Goal: Task Accomplishment & Management: Manage account settings

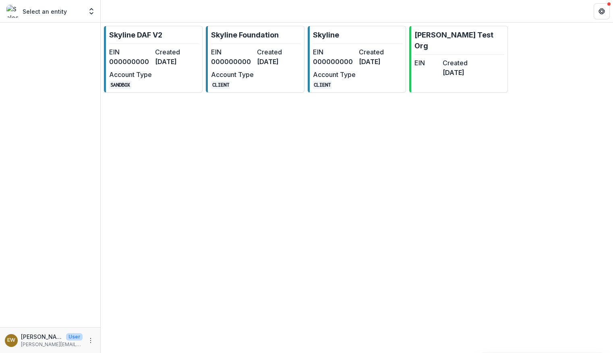
click at [260, 66] on dd "[DATE]" at bounding box center [278, 62] width 43 height 10
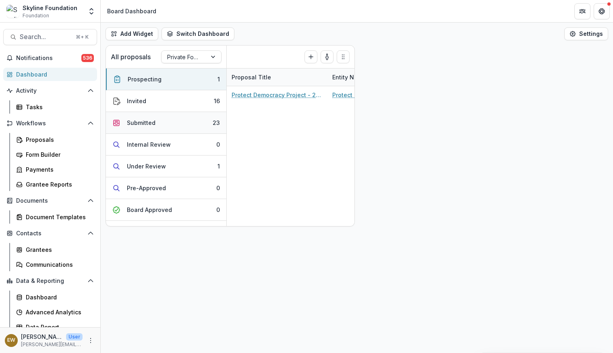
click at [149, 121] on div "Submitted" at bounding box center [141, 122] width 29 height 8
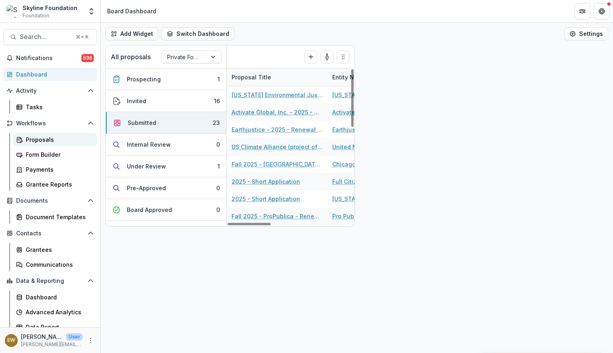
click at [58, 145] on link "Proposals" at bounding box center [55, 139] width 84 height 13
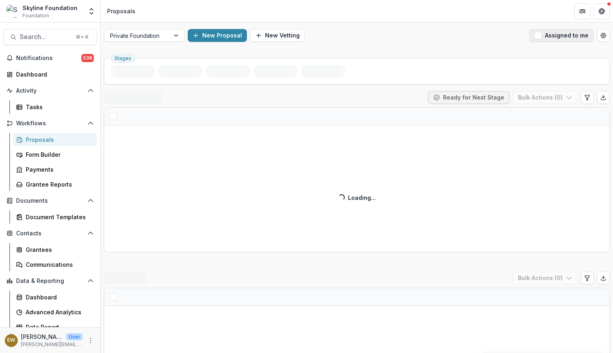
click at [537, 37] on span "button" at bounding box center [537, 35] width 7 height 7
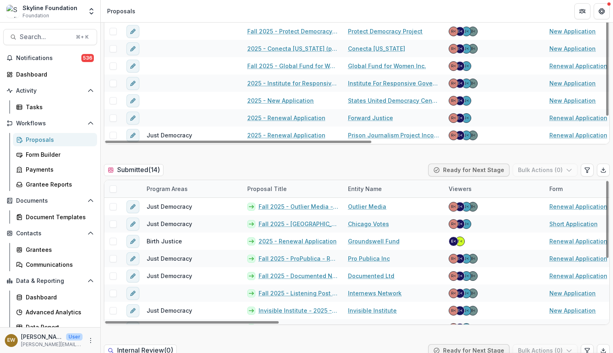
scroll to position [330, 0]
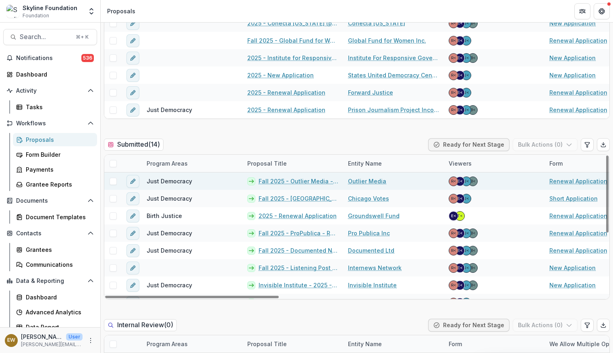
click at [115, 182] on span at bounding box center [112, 181] width 7 height 7
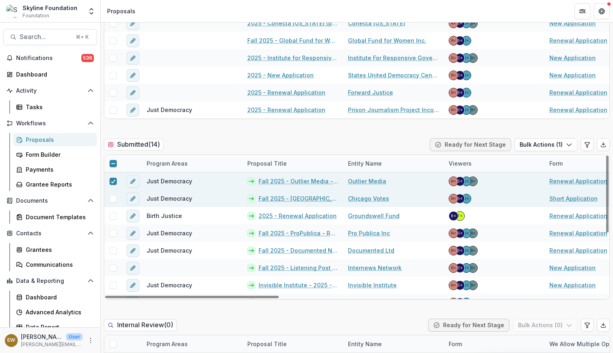
click at [112, 198] on span at bounding box center [112, 198] width 7 height 7
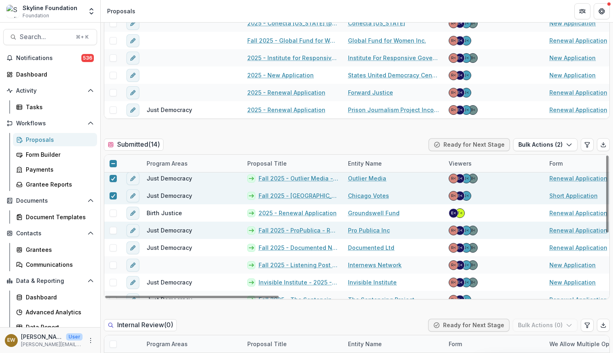
scroll to position [2, 0]
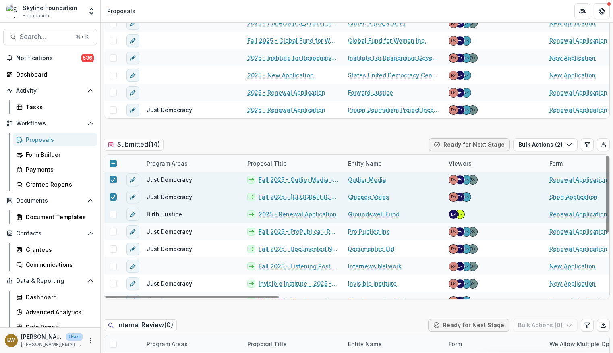
click at [116, 213] on span at bounding box center [112, 214] width 7 height 7
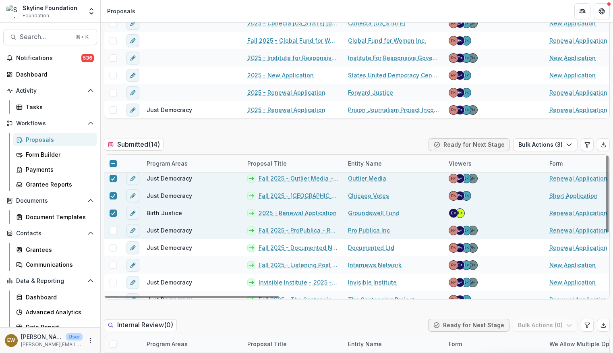
scroll to position [5, 0]
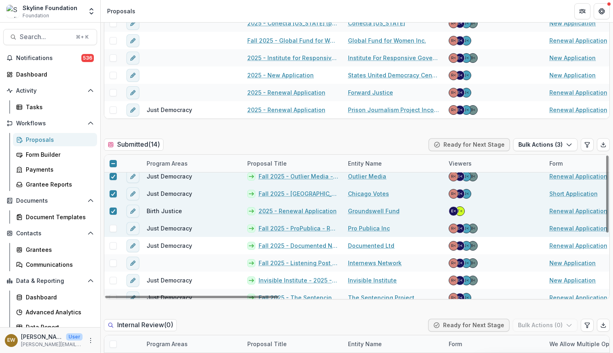
click at [113, 226] on span at bounding box center [112, 228] width 7 height 7
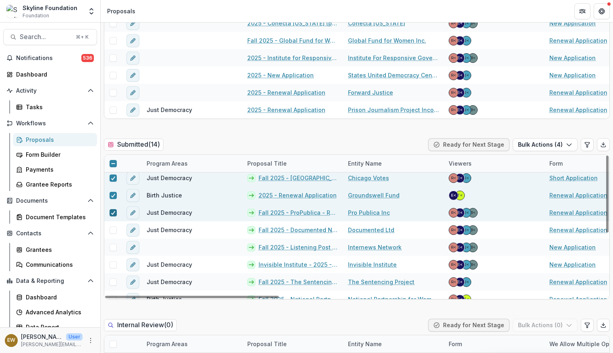
scroll to position [34, 0]
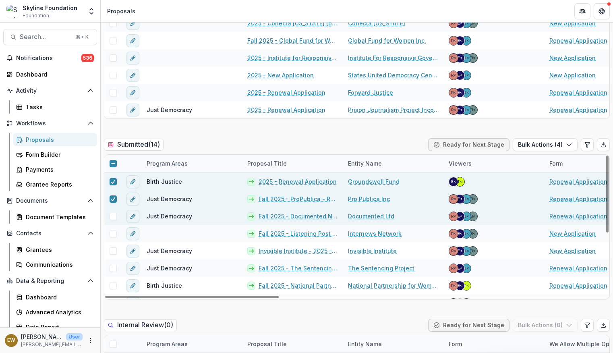
click at [112, 219] on span at bounding box center [112, 216] width 7 height 7
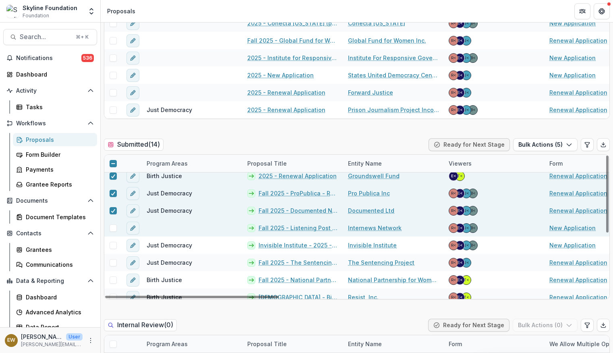
scroll to position [41, 0]
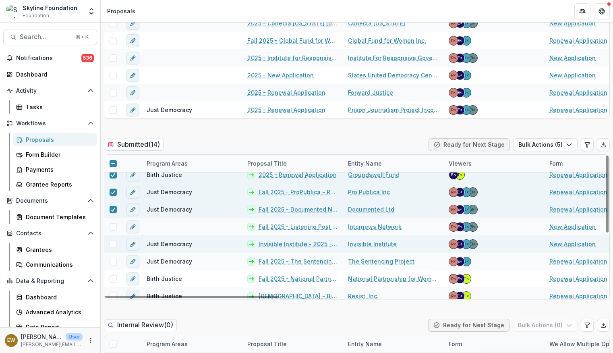
click at [114, 244] on span at bounding box center [112, 243] width 7 height 7
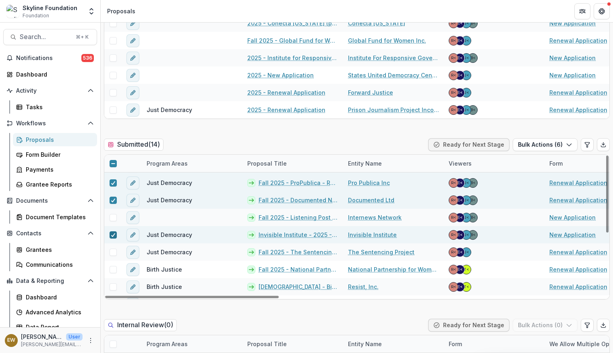
scroll to position [52, 0]
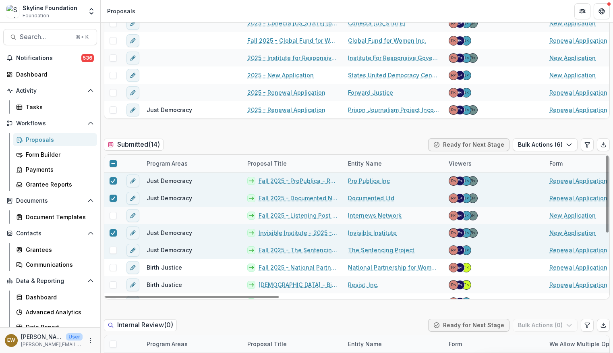
click at [112, 248] on span at bounding box center [112, 249] width 7 height 7
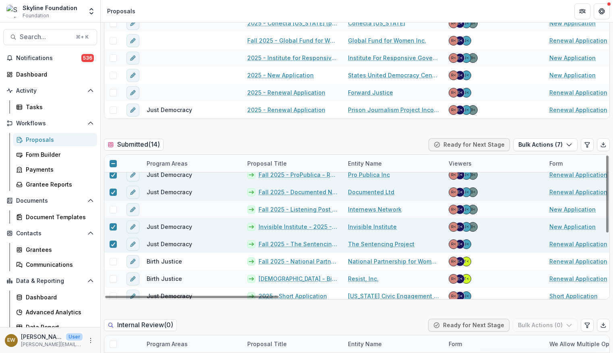
scroll to position [66, 0]
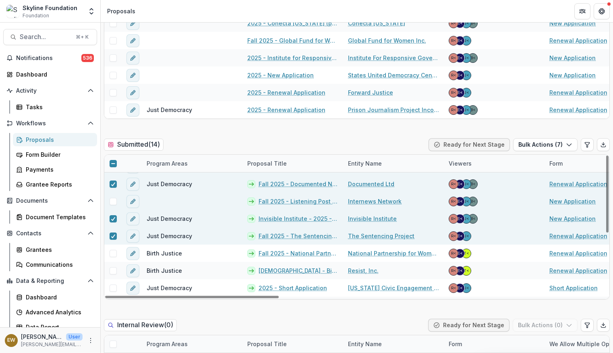
click at [112, 201] on span at bounding box center [112, 201] width 7 height 7
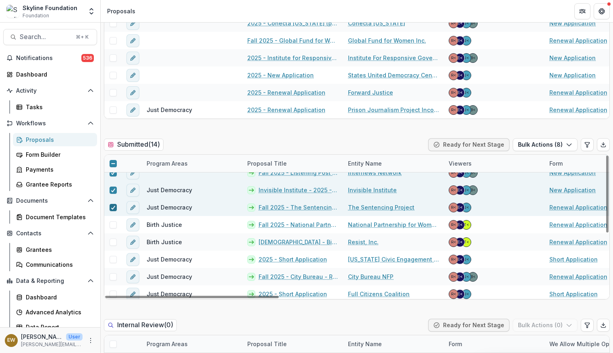
scroll to position [97, 0]
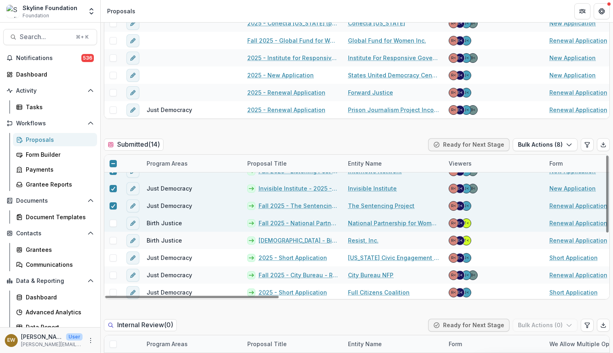
click at [111, 225] on span at bounding box center [112, 222] width 7 height 7
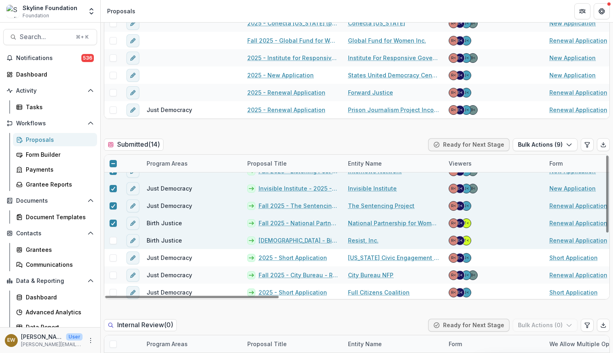
click at [113, 243] on span at bounding box center [112, 240] width 7 height 7
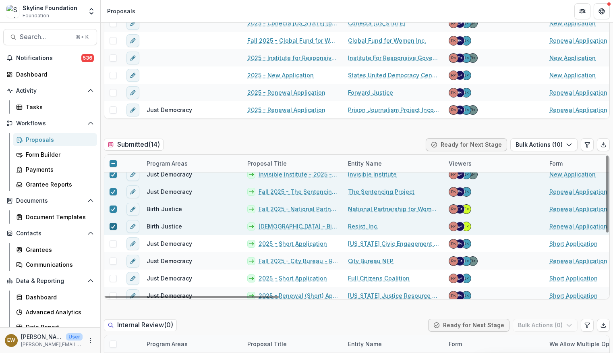
scroll to position [116, 0]
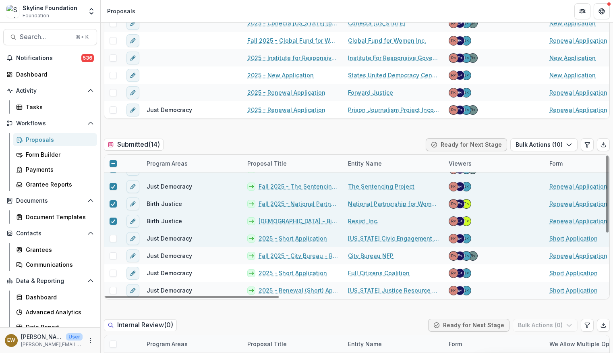
click at [116, 235] on span at bounding box center [112, 238] width 7 height 7
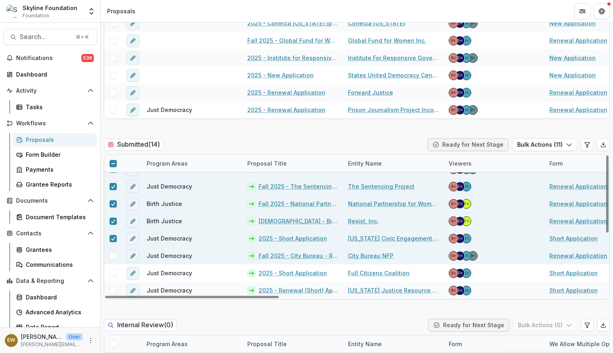
click at [112, 254] on span at bounding box center [112, 255] width 7 height 7
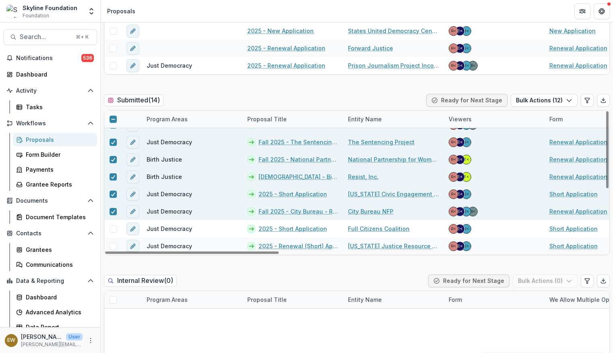
scroll to position [382, 0]
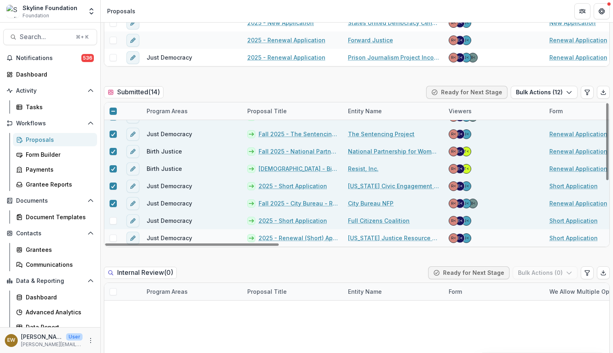
click at [114, 221] on span at bounding box center [112, 220] width 7 height 7
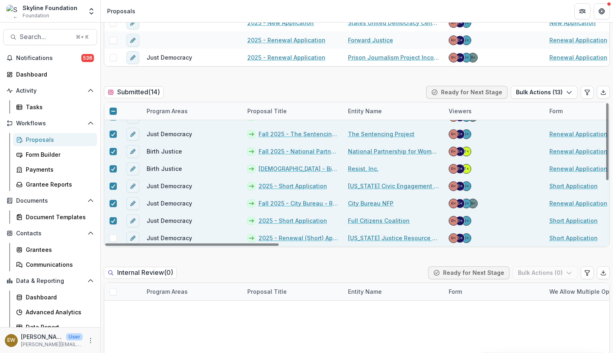
click at [112, 238] on span at bounding box center [112, 237] width 7 height 7
click at [538, 96] on button "Bulk Actions ( 14 )" at bounding box center [543, 92] width 67 height 13
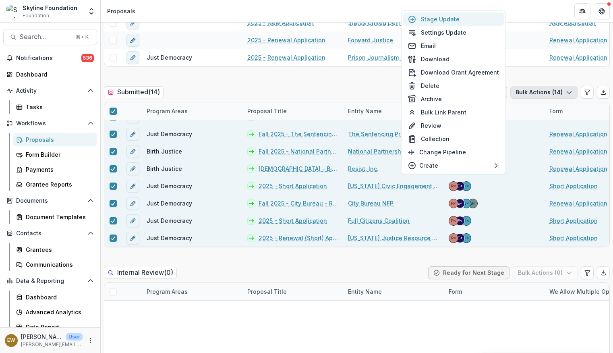
click at [462, 20] on button "Stage Update" at bounding box center [453, 18] width 101 height 13
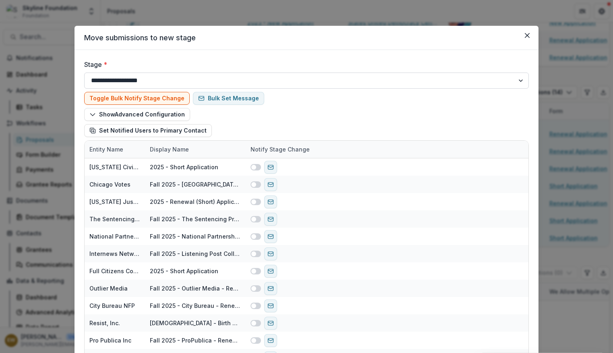
click at [309, 79] on select "**********" at bounding box center [306, 80] width 444 height 16
select select "**********"
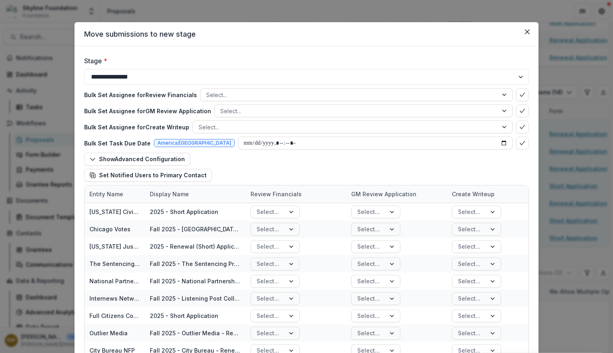
scroll to position [5, 0]
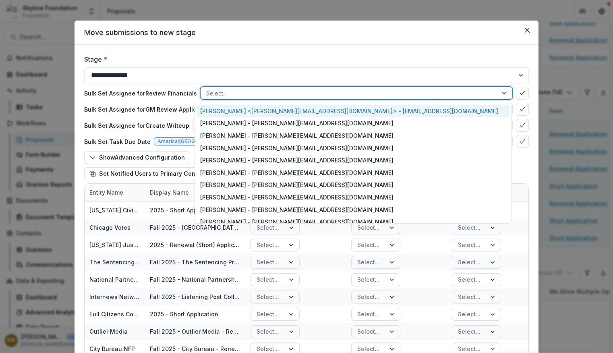
click at [330, 95] on div at bounding box center [349, 93] width 286 height 10
click at [317, 111] on div "Rose Brookhouse <rose@skylinefoundation.org> - rose@skylinefoundation.org" at bounding box center [352, 111] width 313 height 12
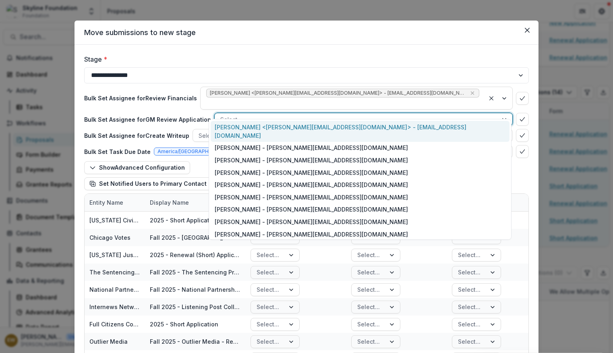
click at [306, 114] on div at bounding box center [356, 119] width 272 height 10
click at [304, 123] on div "Rose Brookhouse <rose@skylinefoundation.org> - rose@skylinefoundation.org" at bounding box center [360, 131] width 299 height 21
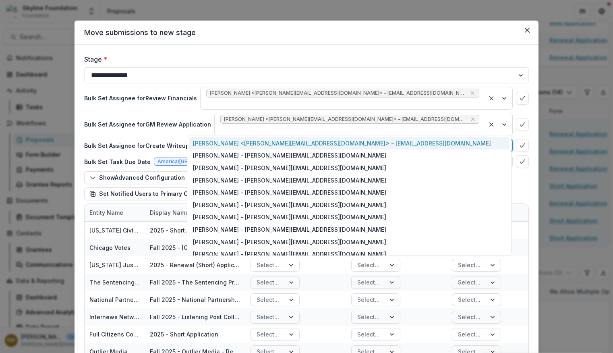
click at [293, 140] on div at bounding box center [344, 145] width 293 height 10
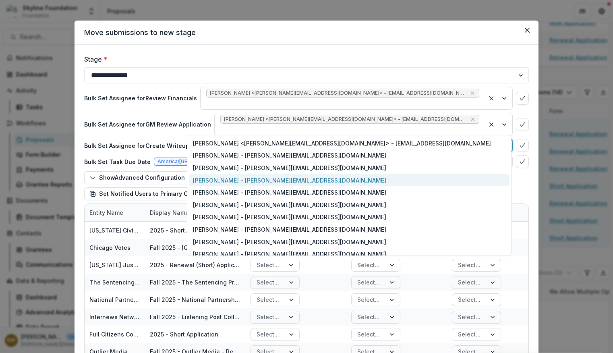
click at [260, 182] on div "Eddie Whitfield - eddie@skylinefoundation.org" at bounding box center [349, 180] width 320 height 12
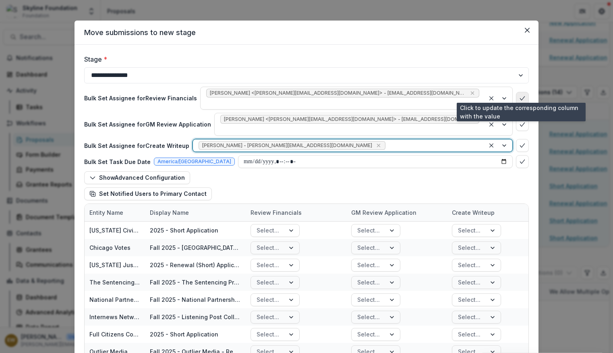
click at [519, 95] on icon "bulk-confirm-option" at bounding box center [522, 98] width 6 height 6
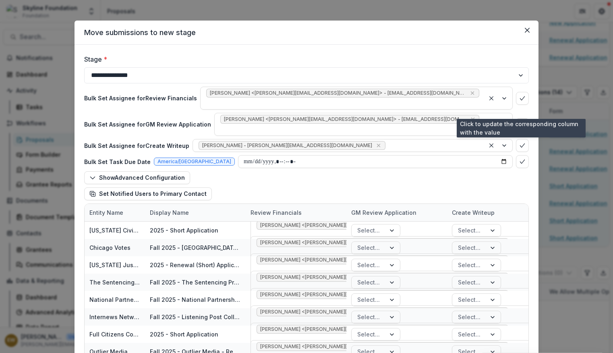
click at [520, 121] on icon "bulk-confirm-option" at bounding box center [522, 124] width 6 height 6
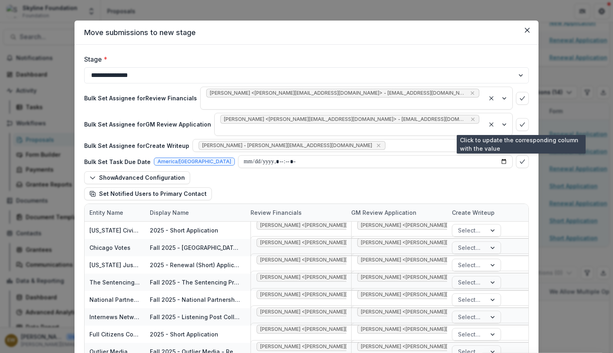
click at [519, 142] on icon "bulk-confirm-option" at bounding box center [522, 145] width 6 height 6
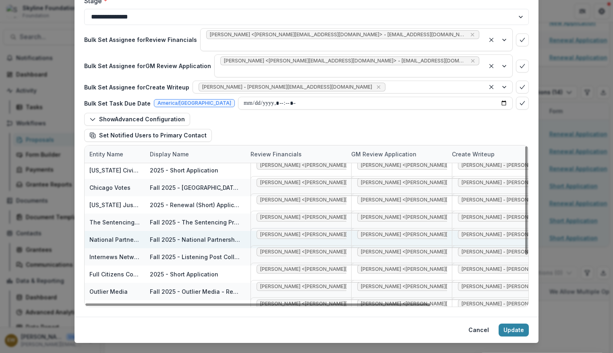
scroll to position [79, 0]
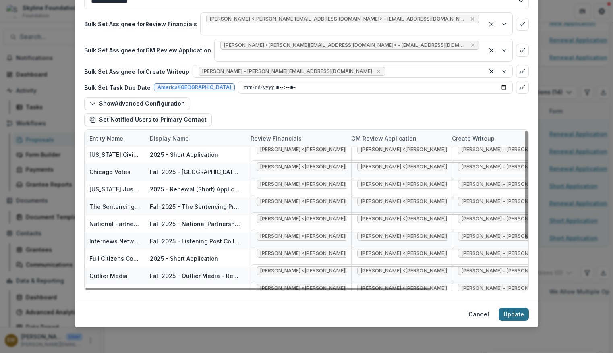
click at [506, 311] on button "Update" at bounding box center [513, 314] width 30 height 13
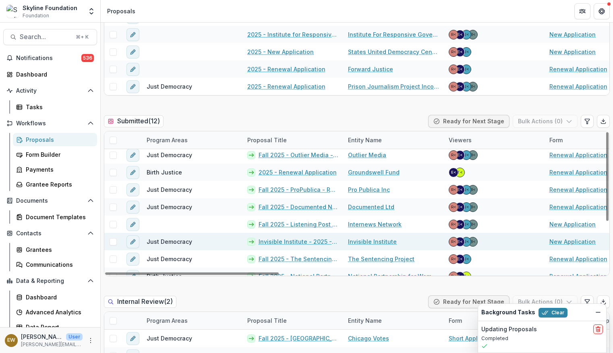
scroll to position [3, 0]
click at [294, 241] on link "Invisible Institute - 2025 - New Application" at bounding box center [298, 241] width 80 height 8
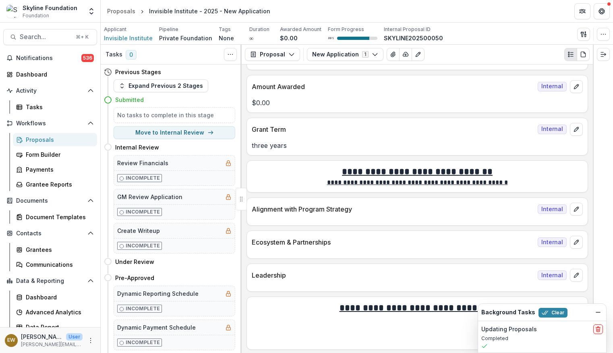
click at [42, 142] on div "Proposals" at bounding box center [58, 139] width 65 height 8
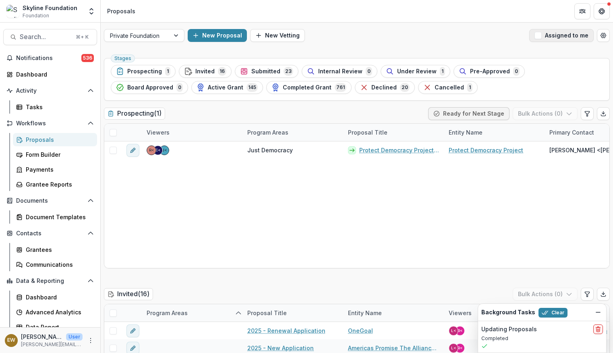
click at [562, 35] on button "Assigned to me" at bounding box center [561, 35] width 64 height 13
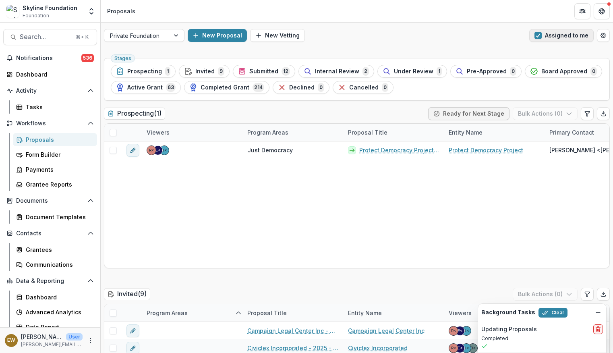
click at [562, 35] on button "Assigned to me" at bounding box center [561, 35] width 64 height 13
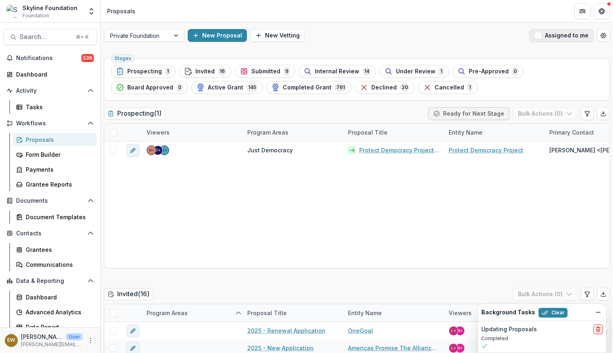
click at [560, 36] on button "Assigned to me" at bounding box center [561, 35] width 64 height 13
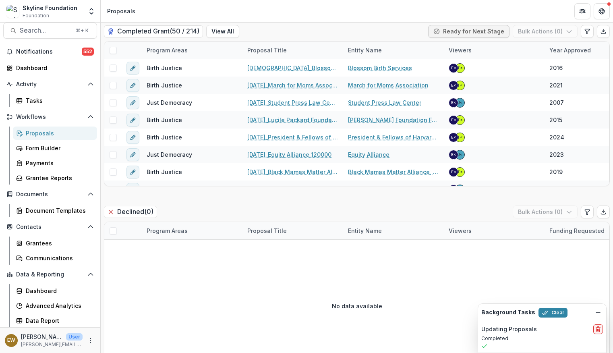
scroll to position [1489, 0]
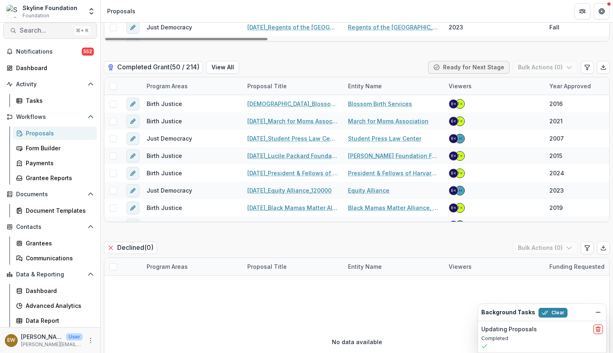
click at [48, 32] on span "Search..." at bounding box center [45, 31] width 51 height 8
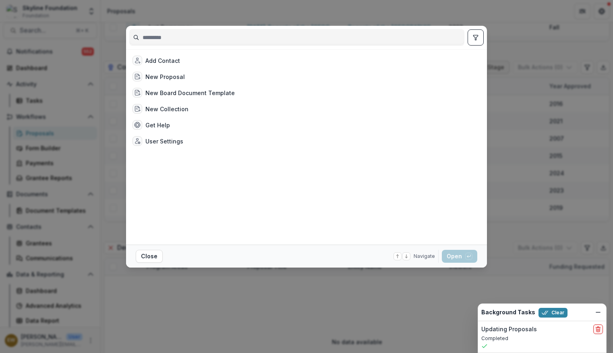
click at [215, 269] on div "Add Contact New Proposal New Board Document Template New Collection Get Help Us…" at bounding box center [306, 176] width 613 height 353
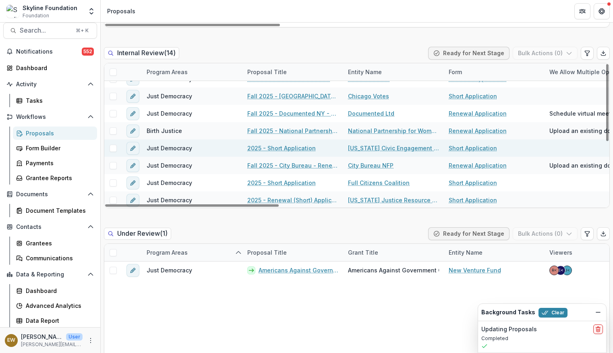
scroll to position [114, 0]
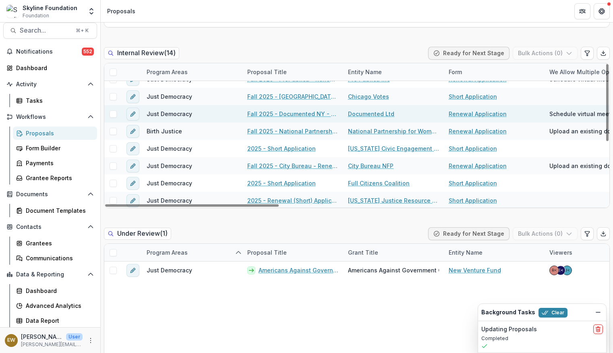
click at [310, 113] on link "Fall 2025 - Documented NY - Renewal Application" at bounding box center [292, 113] width 91 height 8
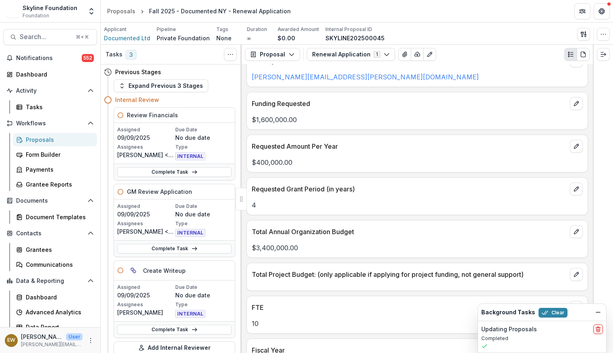
scroll to position [1513, 0]
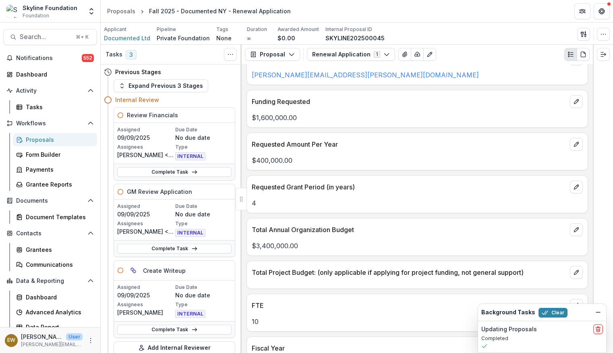
click at [295, 157] on p "$400,000.00" at bounding box center [417, 160] width 331 height 10
click at [305, 117] on p "$1,600,000.00" at bounding box center [417, 118] width 331 height 10
drag, startPoint x: 305, startPoint y: 117, endPoint x: 257, endPoint y: 119, distance: 48.0
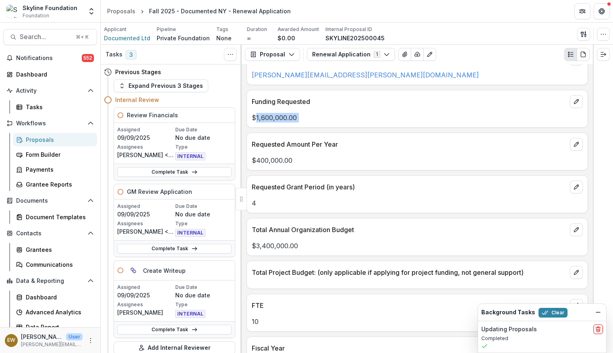
click at [257, 119] on p "$1,600,000.00" at bounding box center [417, 118] width 331 height 10
click at [330, 115] on p "$1,600,000.00" at bounding box center [417, 118] width 331 height 10
drag, startPoint x: 323, startPoint y: 117, endPoint x: 256, endPoint y: 120, distance: 67.7
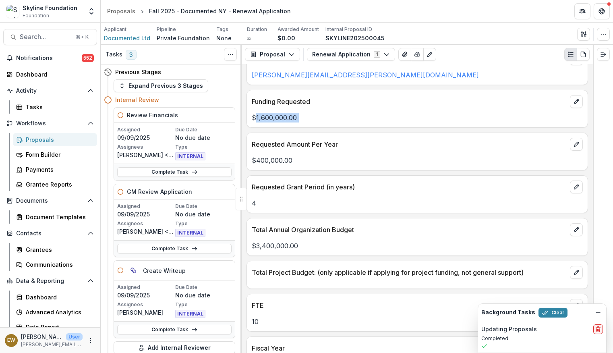
click at [256, 120] on p "$1,600,000.00" at bounding box center [417, 118] width 331 height 10
copy p "1,600,000.00"
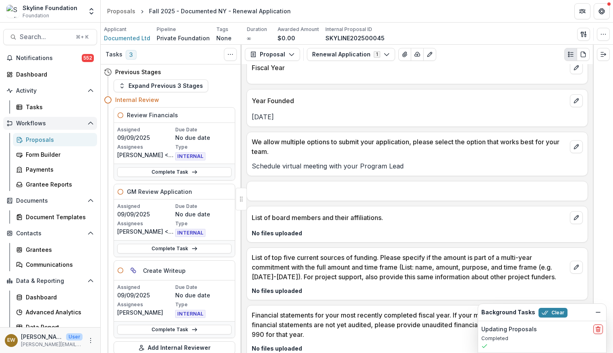
scroll to position [1514, 0]
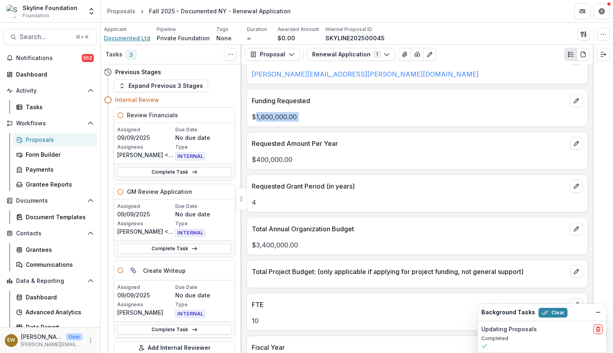
click at [119, 38] on span "Documented Ltd" at bounding box center [127, 38] width 46 height 8
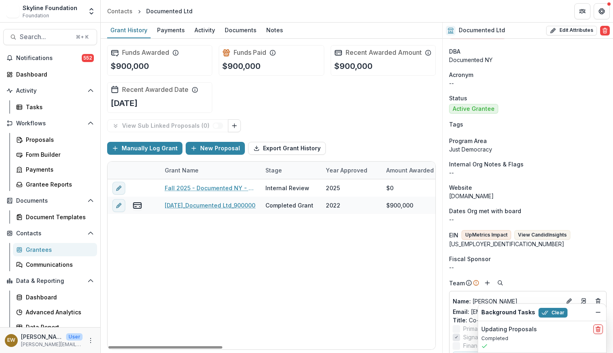
scroll to position [16, 0]
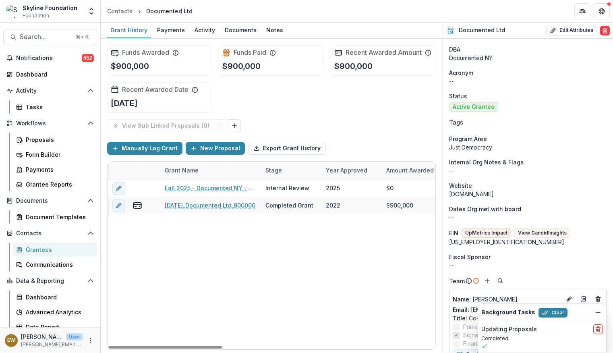
click at [225, 232] on div "Fall 2025 - Documented NY - Renewal Application Internal Review 2025 $0 General…" at bounding box center [576, 264] width 938 height 170
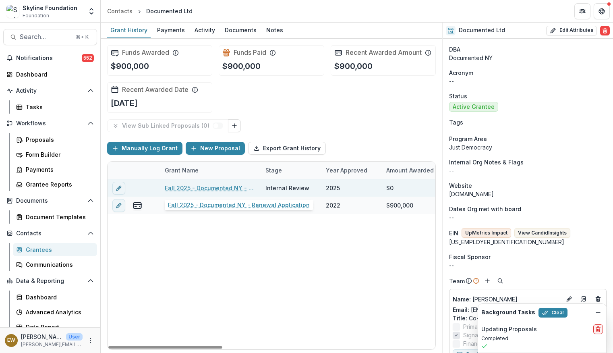
click at [196, 189] on link "Fall 2025 - Documented NY - Renewal Application" at bounding box center [210, 188] width 91 height 8
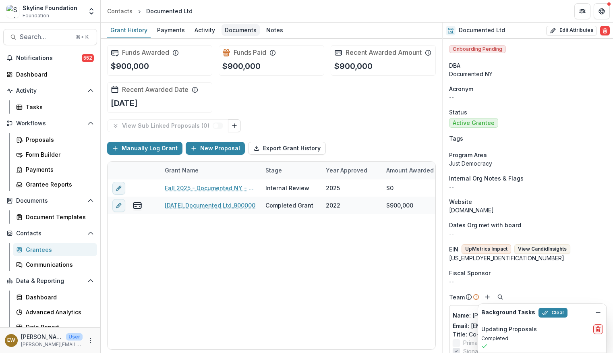
click at [241, 31] on div "Documents" at bounding box center [240, 30] width 38 height 12
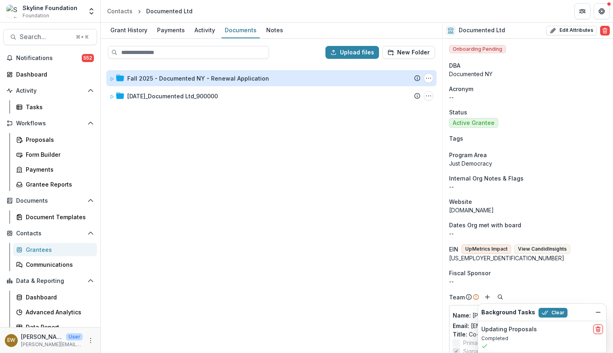
click at [195, 74] on div "Fall 2025 - Documented NY - Renewal Application" at bounding box center [198, 78] width 142 height 8
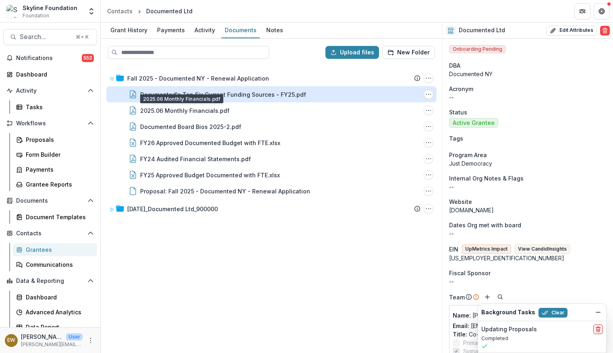
click at [201, 97] on div "Documented's Top Six Current Funding Sources - FY25.pdf" at bounding box center [223, 94] width 166 height 8
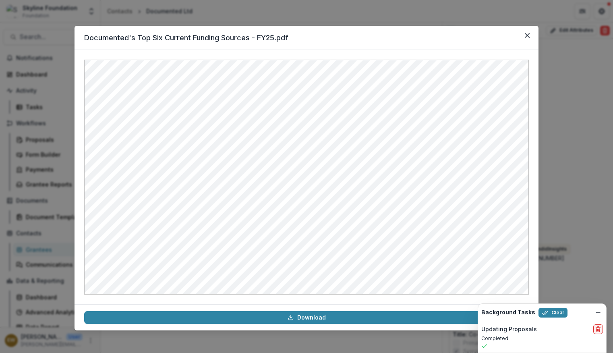
click at [67, 166] on div "Documented's Top Six Current Funding Sources - FY25.pdf Download" at bounding box center [306, 176] width 613 height 353
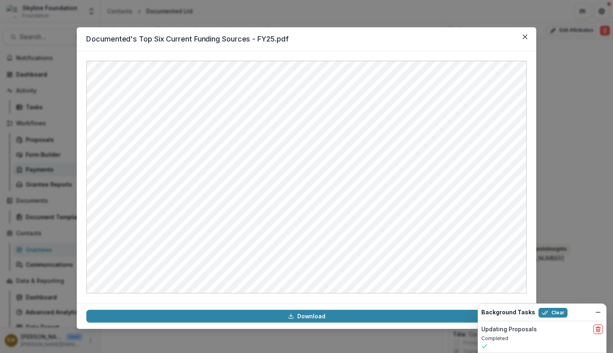
click at [38, 171] on div "Payments" at bounding box center [58, 169] width 65 height 8
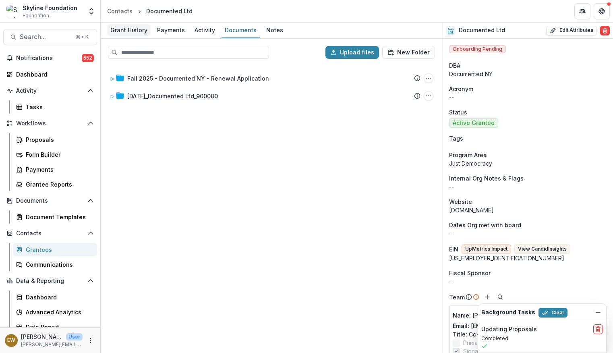
click at [128, 31] on div "Grant History" at bounding box center [128, 30] width 43 height 12
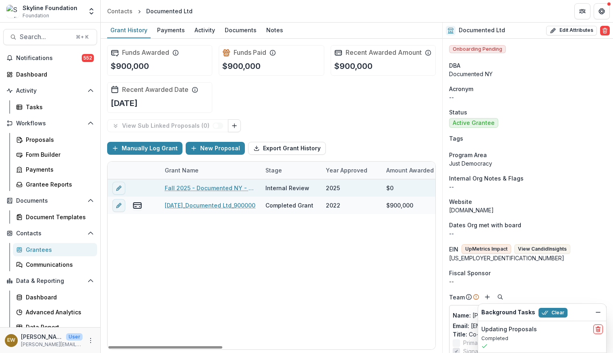
click at [203, 190] on link "Fall 2025 - Documented NY - Renewal Application" at bounding box center [210, 188] width 91 height 8
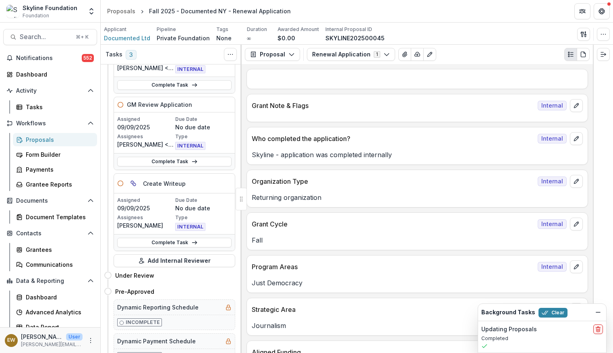
scroll to position [248, 0]
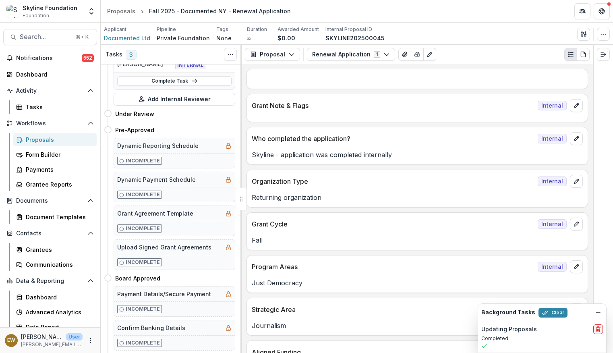
click at [473, 160] on div "Who completed the application? Internal Skyline - application was completed int…" at bounding box center [416, 146] width 341 height 38
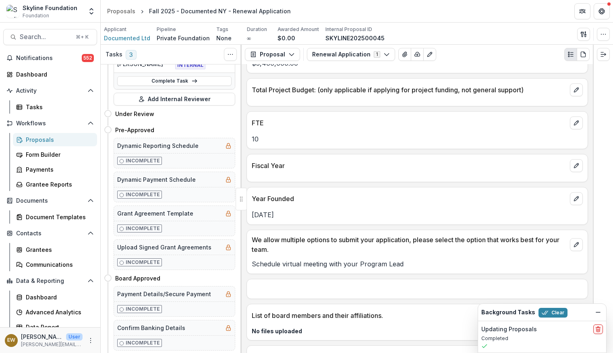
scroll to position [1690, 0]
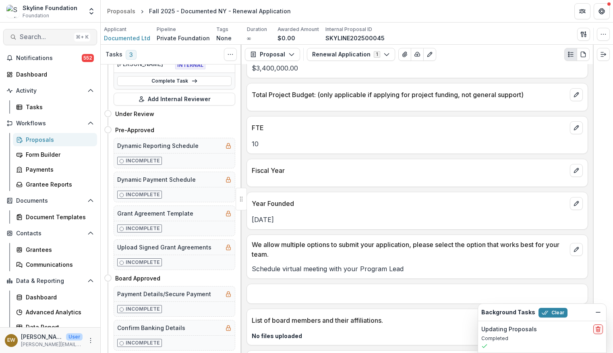
click at [43, 38] on span "Search..." at bounding box center [45, 37] width 51 height 8
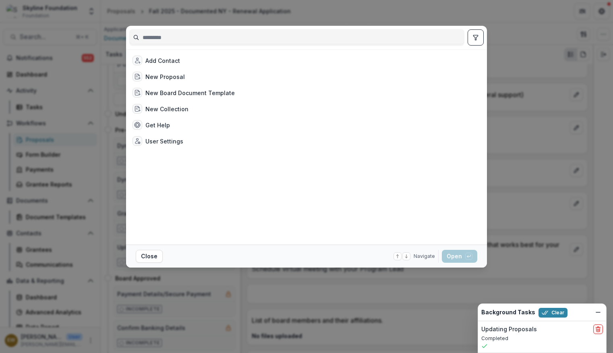
click at [184, 43] on input at bounding box center [297, 37] width 334 height 13
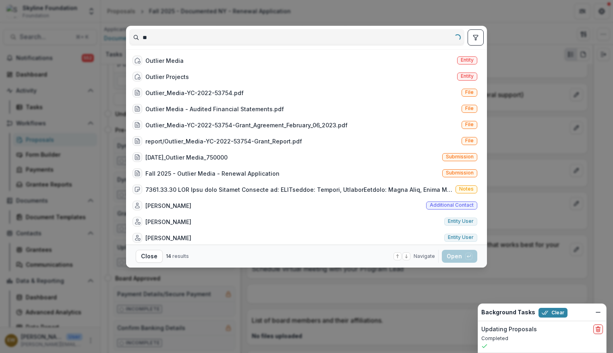
type input "*"
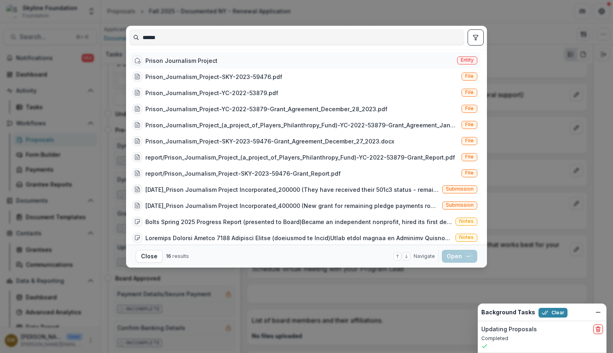
type input "******"
click at [196, 57] on div "Prison Journalism Project" at bounding box center [181, 60] width 72 height 8
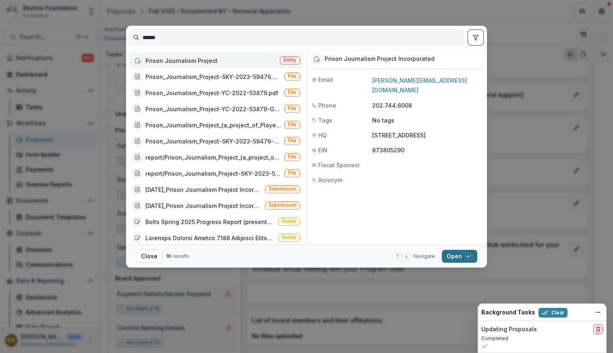
click at [459, 254] on button "Open with enter key" at bounding box center [459, 256] width 35 height 13
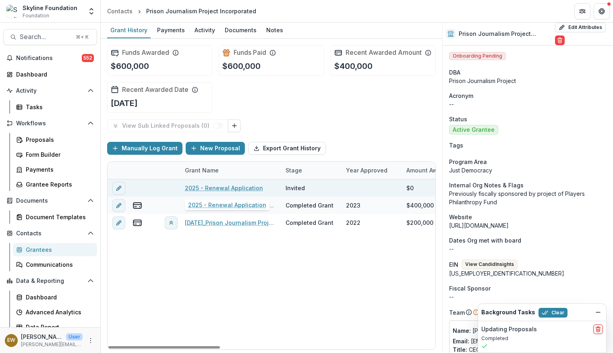
click at [231, 187] on link "2025 - Renewal Application" at bounding box center [224, 188] width 78 height 8
click at [226, 188] on link "2025 - Renewal Application" at bounding box center [224, 188] width 78 height 8
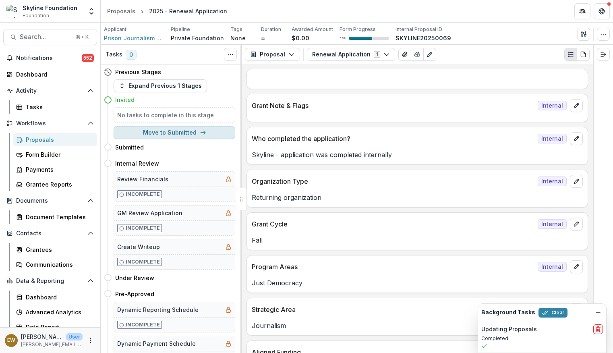
click at [157, 127] on button "Move to Submitted" at bounding box center [175, 132] width 122 height 13
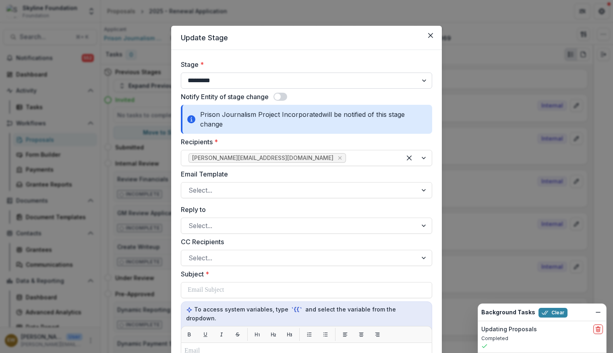
click at [285, 81] on select "**********" at bounding box center [306, 80] width 251 height 16
select select "**********"
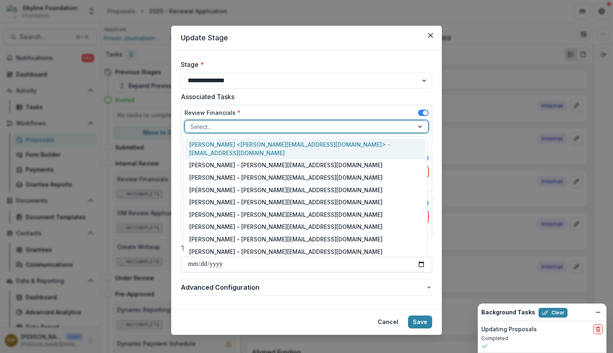
click at [256, 122] on div at bounding box center [298, 127] width 217 height 10
click at [250, 139] on div "Rose Brookhouse <rose@skylinefoundation.org> - rose@skylinefoundation.org" at bounding box center [305, 148] width 240 height 21
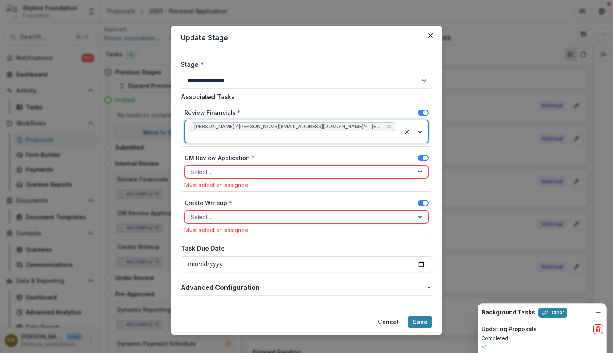
click at [244, 167] on div at bounding box center [298, 172] width 217 height 10
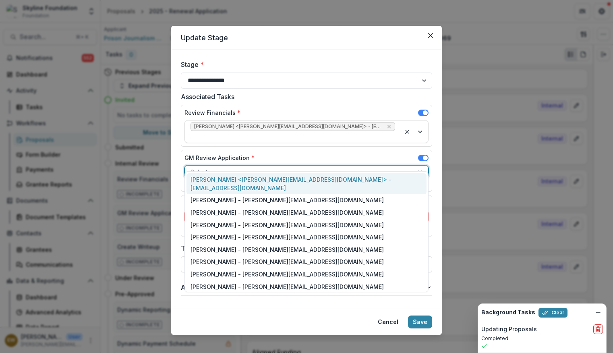
click at [244, 177] on div "Rose Brookhouse <rose@skylinefoundation.org> - rose@skylinefoundation.org" at bounding box center [306, 183] width 240 height 21
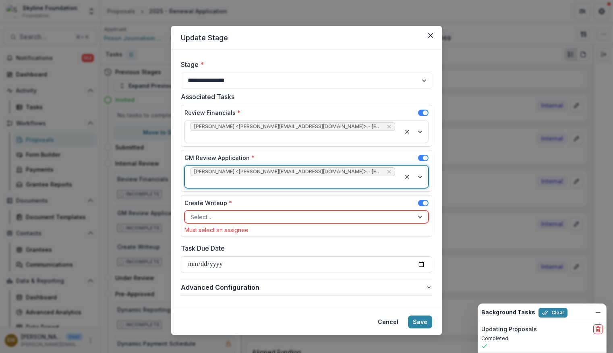
click at [239, 212] on div at bounding box center [298, 217] width 217 height 10
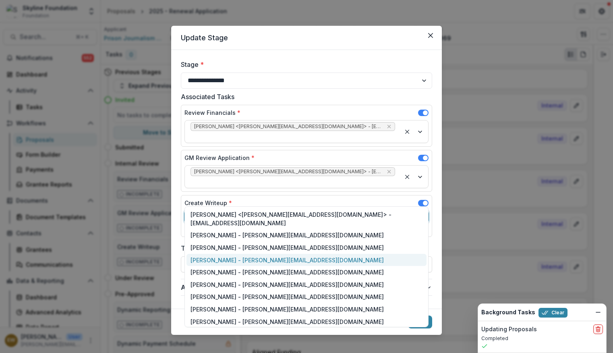
click at [236, 254] on div "Eddie Whitfield - eddie@skylinefoundation.org" at bounding box center [306, 260] width 240 height 12
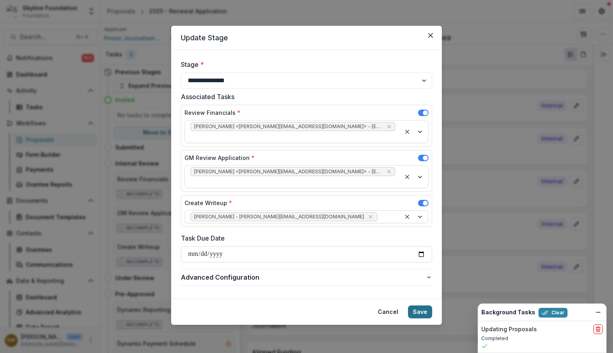
click at [430, 305] on button "Save" at bounding box center [420, 311] width 24 height 13
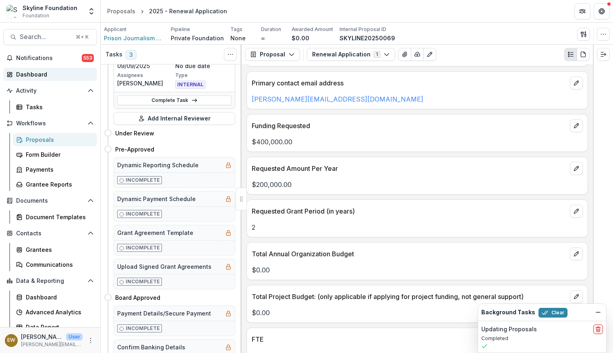
scroll to position [1183, 0]
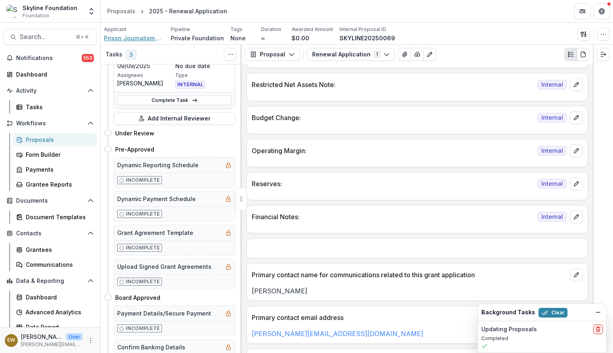
click at [140, 38] on span "Prison Journalism Project Incorporated" at bounding box center [134, 38] width 60 height 8
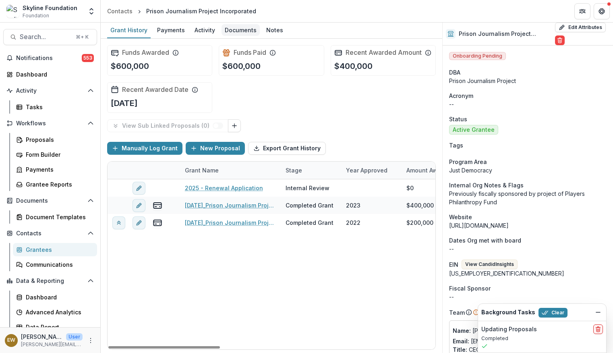
click at [229, 32] on div "Documents" at bounding box center [240, 30] width 38 height 12
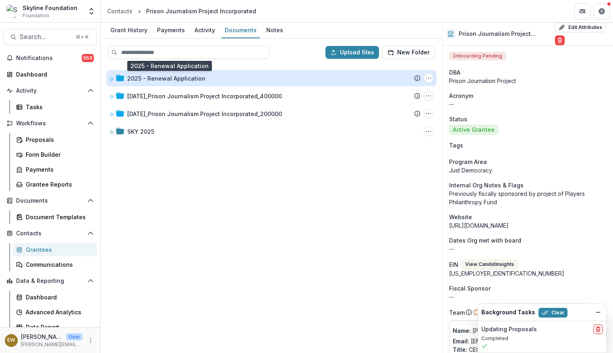
click at [186, 78] on div "2025 - Renewal Application" at bounding box center [166, 78] width 78 height 8
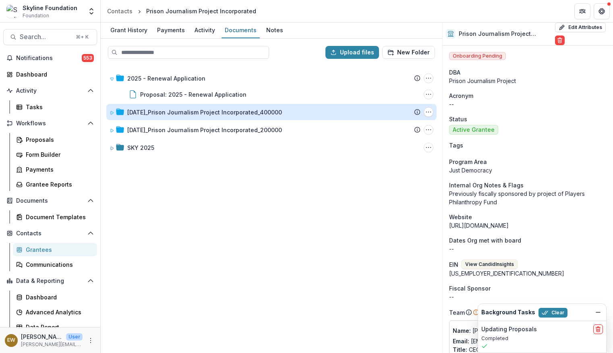
click at [177, 114] on div "12-08-2023_Prison Journalism Project Incorporated_400000" at bounding box center [204, 112] width 155 height 8
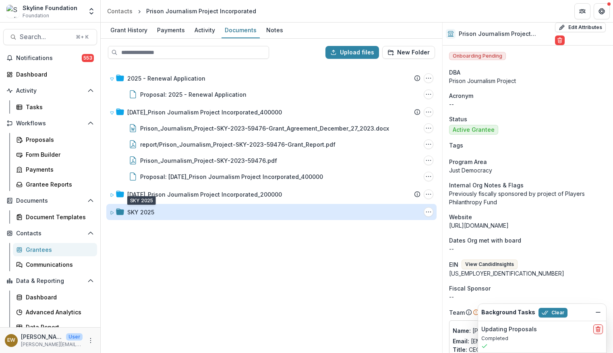
click at [139, 215] on div "SKY 2025" at bounding box center [140, 212] width 27 height 8
click at [143, 208] on div "SKY 2025" at bounding box center [140, 212] width 27 height 8
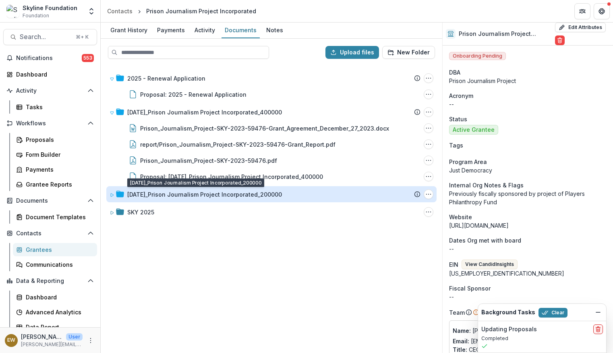
click at [147, 197] on div "12-08-2022_Prison Journalism Project Incorporated_200000" at bounding box center [204, 194] width 155 height 8
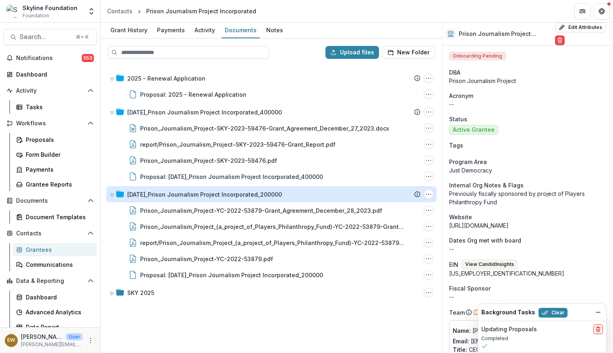
click at [147, 197] on div "12-08-2022_Prison Journalism Project Incorporated_200000" at bounding box center [204, 194] width 155 height 8
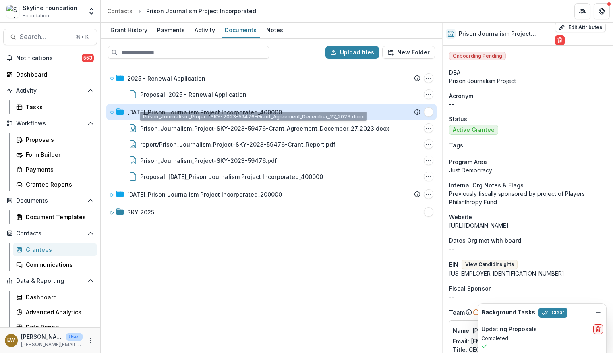
click at [182, 112] on div "12-08-2023_Prison Journalism Project Incorporated_400000" at bounding box center [204, 112] width 155 height 8
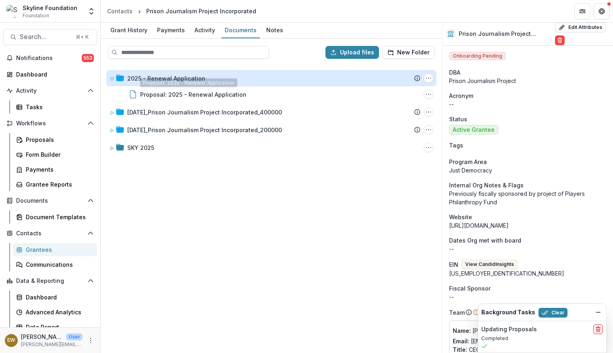
click at [169, 81] on div "2025 - Renewal Application" at bounding box center [166, 78] width 78 height 8
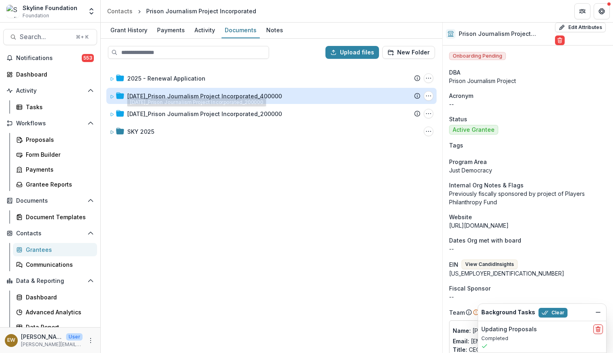
click at [159, 92] on div "12-08-2023_Prison Journalism Project Incorporated_400000" at bounding box center [204, 96] width 155 height 8
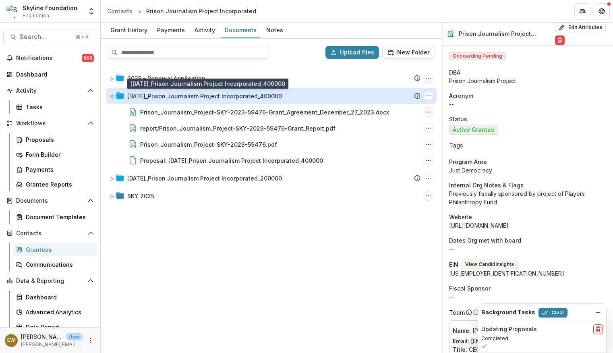
click at [163, 92] on div "12-08-2023_Prison Journalism Project Incorporated_400000" at bounding box center [204, 96] width 155 height 8
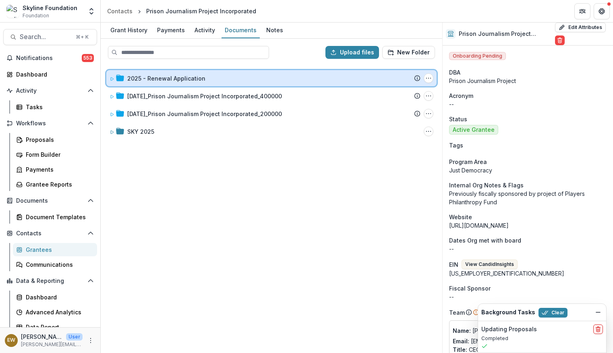
click at [199, 72] on div "2025 - Renewal Application Submission Temelio Proposal Attached proposal docume…" at bounding box center [271, 78] width 330 height 16
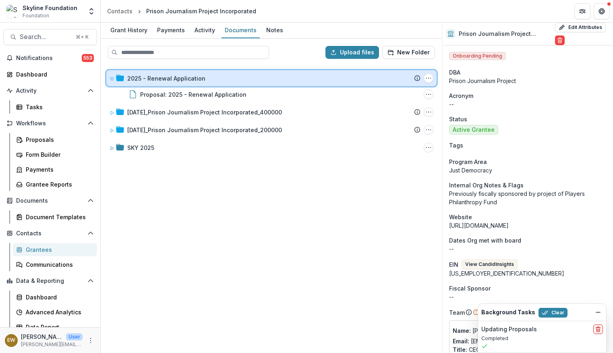
click at [199, 72] on div "2025 - Renewal Application Submission Temelio Proposal Attached proposal docume…" at bounding box center [271, 78] width 330 height 16
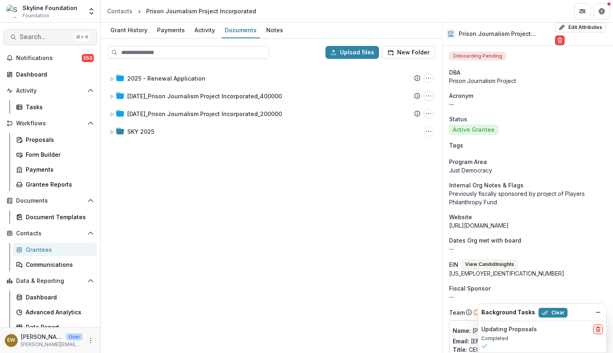
click at [36, 41] on button "Search... ⌘ + K" at bounding box center [50, 37] width 94 height 16
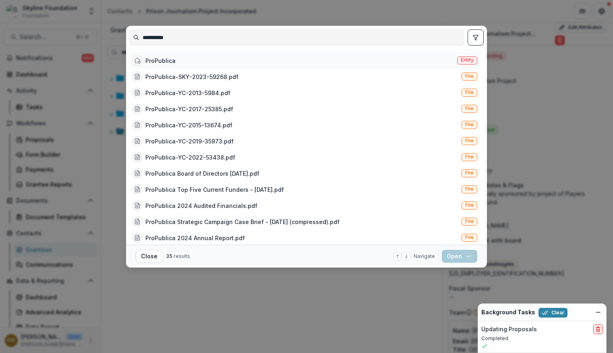
type input "**********"
click at [190, 66] on div "ProPublica Entity" at bounding box center [304, 60] width 351 height 16
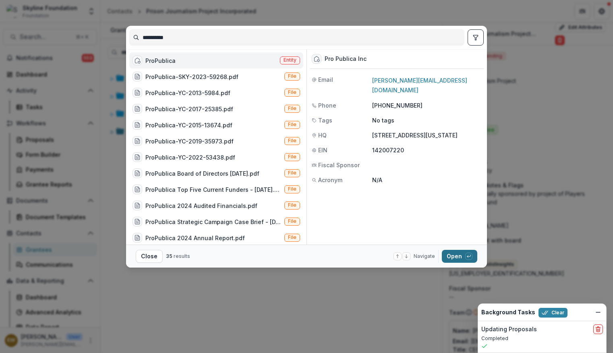
click at [448, 255] on button "Open with enter key" at bounding box center [459, 256] width 35 height 13
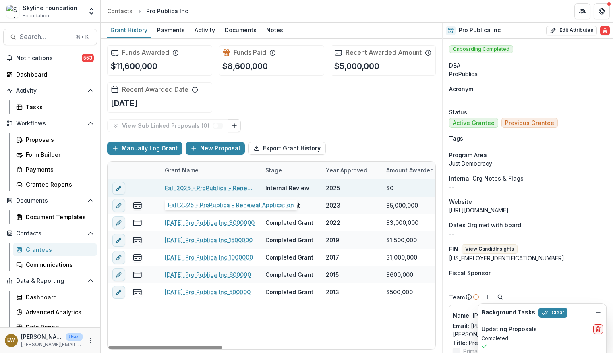
click at [204, 189] on link "Fall 2025 - ProPublica - Renewal Application" at bounding box center [210, 188] width 91 height 8
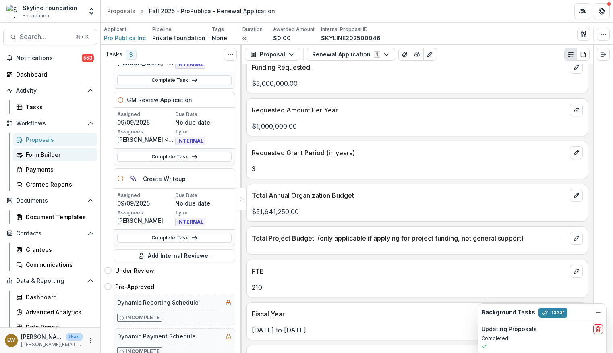
scroll to position [248, 0]
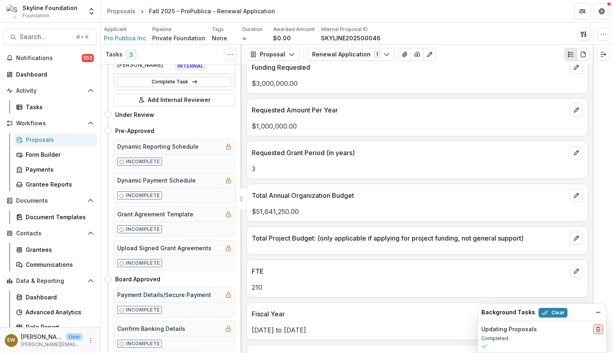
click at [56, 138] on div "Proposals" at bounding box center [58, 139] width 65 height 8
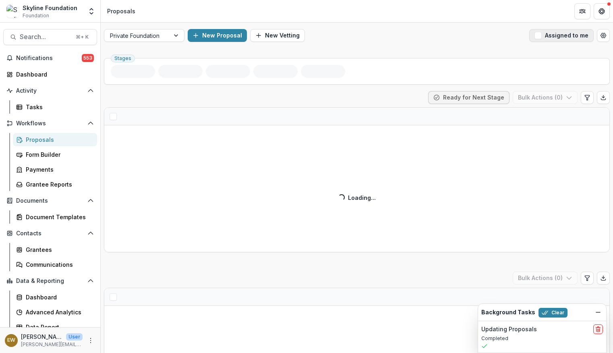
click at [542, 33] on button "Assigned to me" at bounding box center [561, 35] width 64 height 13
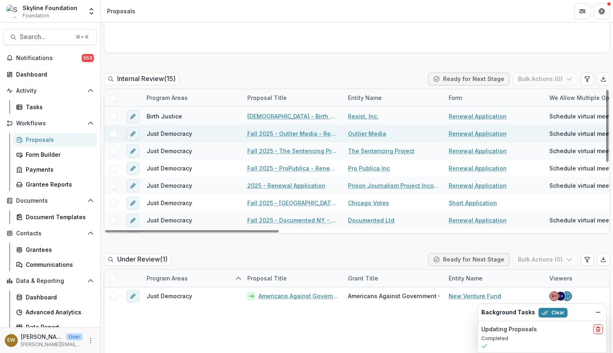
scroll to position [133, 0]
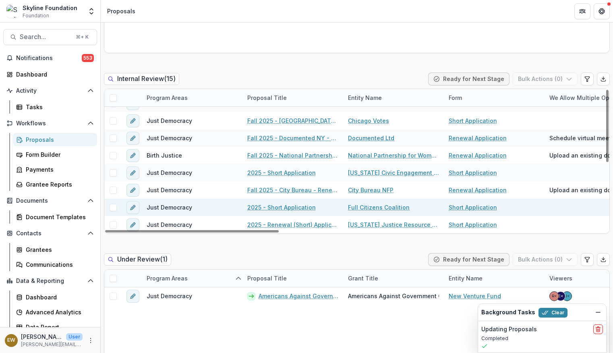
click at [294, 208] on link "2025 - Short Application" at bounding box center [281, 207] width 68 height 8
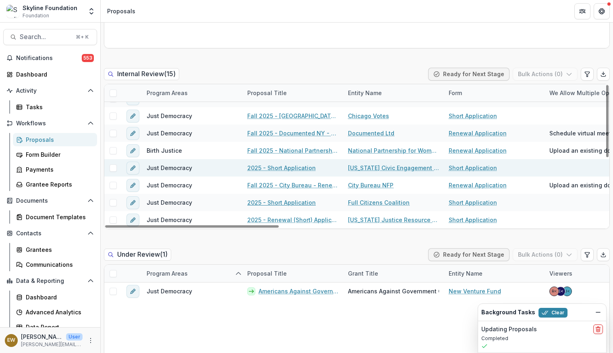
scroll to position [633, 0]
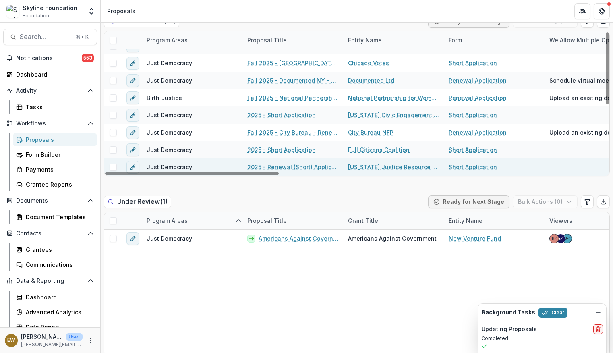
click at [289, 165] on link "2025 - Renewal (Short) Application" at bounding box center [292, 167] width 91 height 8
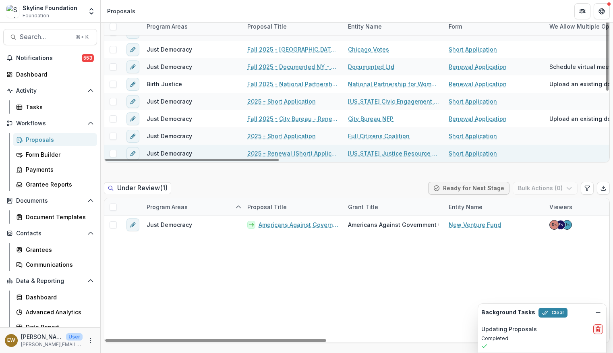
scroll to position [644, 0]
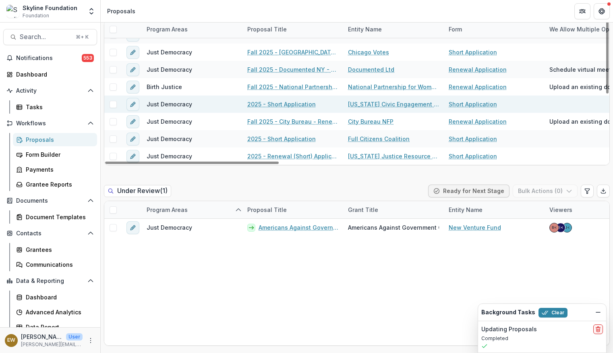
click at [292, 106] on link "2025 - Short Application" at bounding box center [281, 104] width 68 height 8
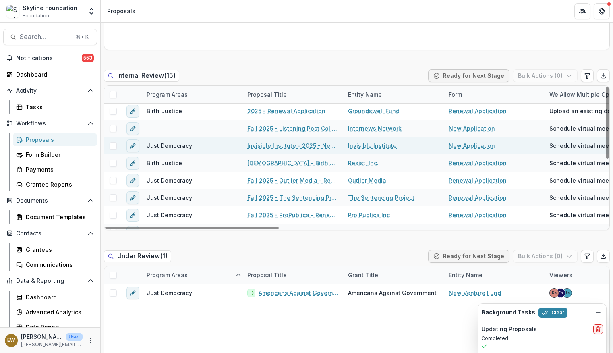
scroll to position [2, 0]
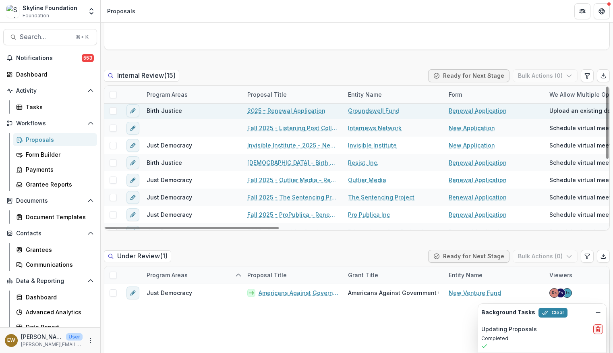
click at [296, 112] on link "2025 - Renewal Application" at bounding box center [286, 110] width 78 height 8
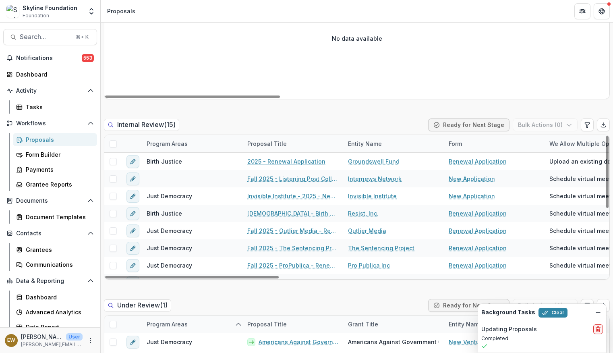
scroll to position [0, 0]
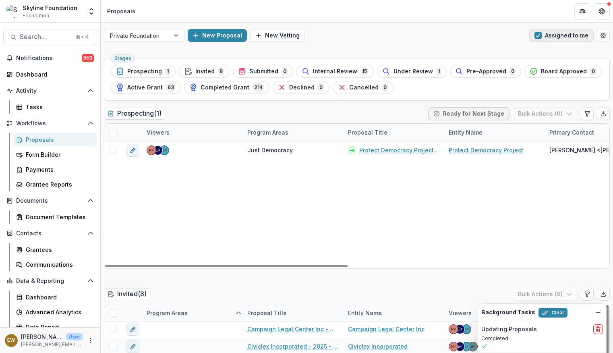
click at [547, 35] on button "Assigned to me" at bounding box center [561, 35] width 64 height 13
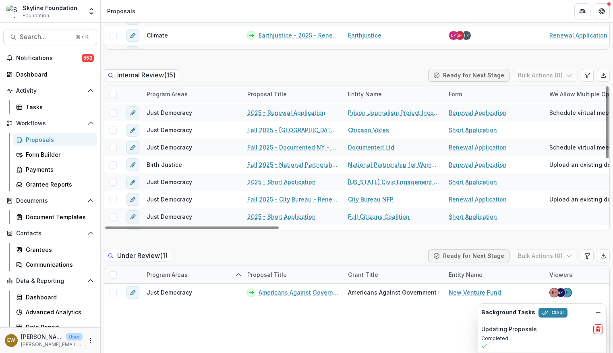
scroll to position [133, 0]
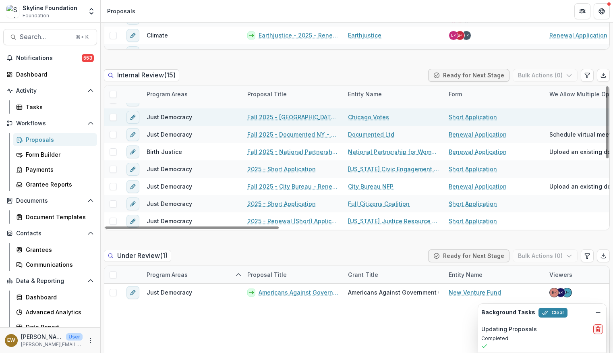
click at [285, 118] on link "Fall 2025 - Chicago Votes - Renewal (Short) Application" at bounding box center [292, 117] width 91 height 8
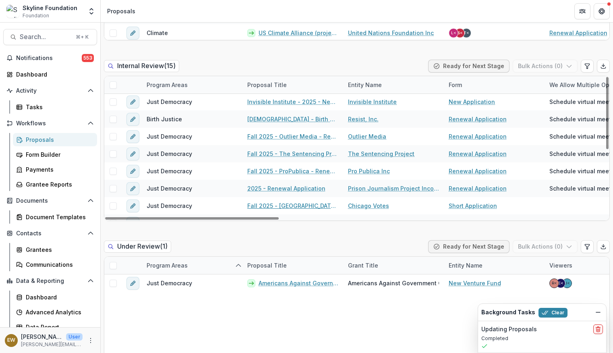
scroll to position [34, 0]
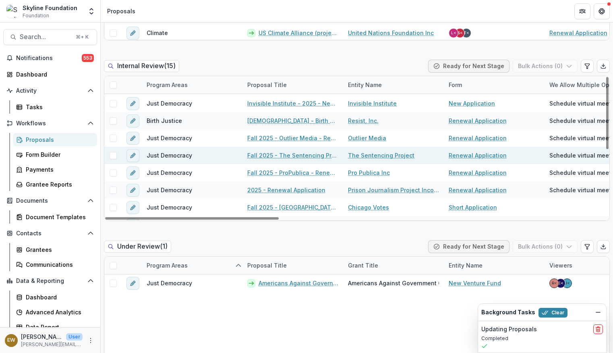
click at [294, 156] on link "Fall 2025 - The Sentencing Project - Renewal Application" at bounding box center [292, 155] width 91 height 8
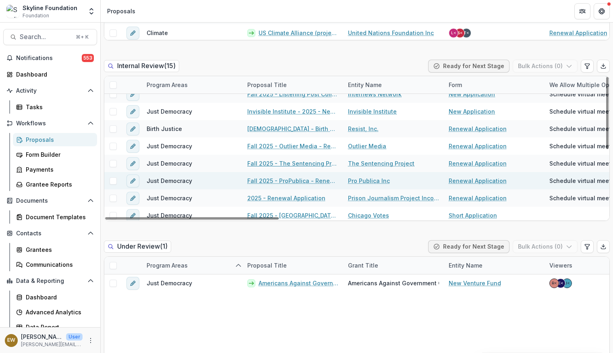
scroll to position [41, 0]
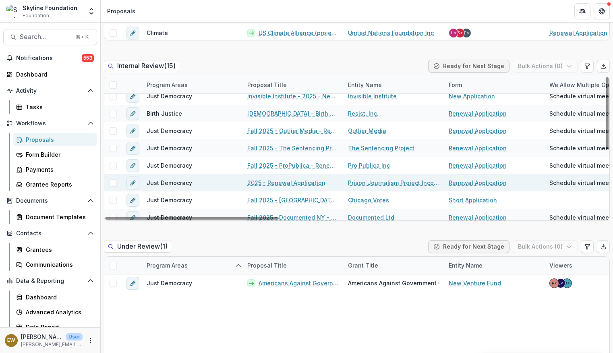
click at [297, 184] on link "2025 - Renewal Application" at bounding box center [286, 182] width 78 height 8
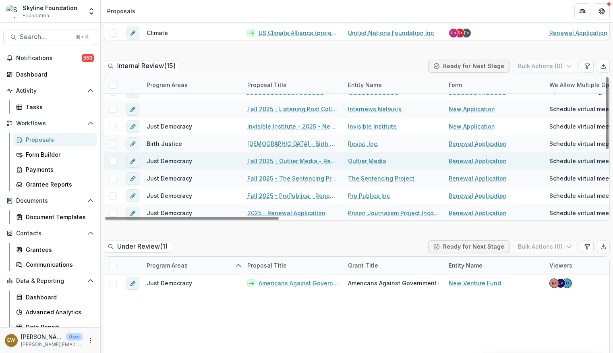
scroll to position [13, 0]
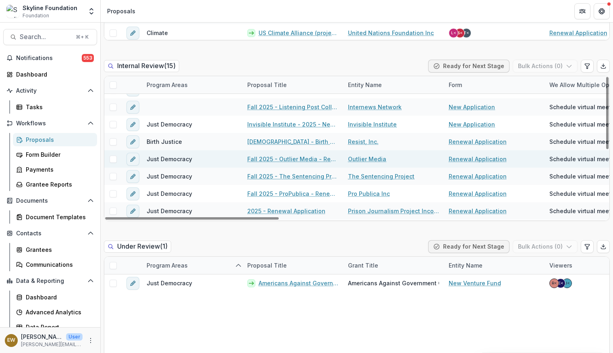
click at [302, 161] on link "Fall 2025 - Outlier Media - Renewal Application" at bounding box center [292, 159] width 91 height 8
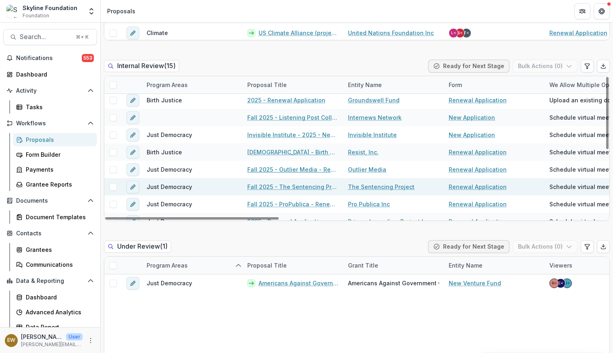
scroll to position [0, 0]
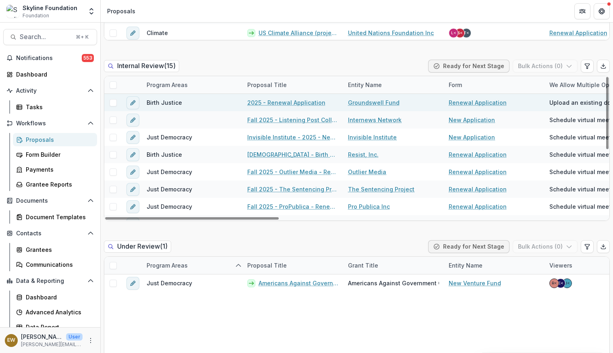
click at [293, 102] on link "2025 - Renewal Application" at bounding box center [286, 102] width 78 height 8
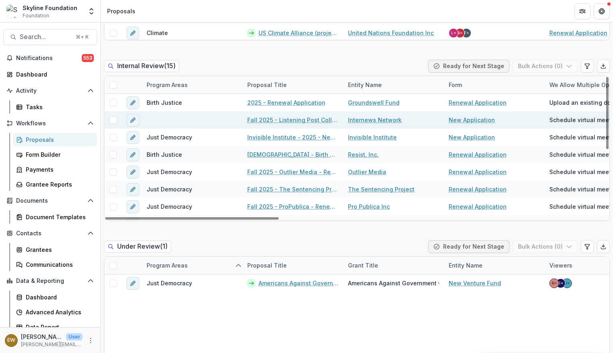
click at [295, 122] on link "Fall 2025 - Listening Post Collective (project of Internews Network) New Applic…" at bounding box center [292, 120] width 91 height 8
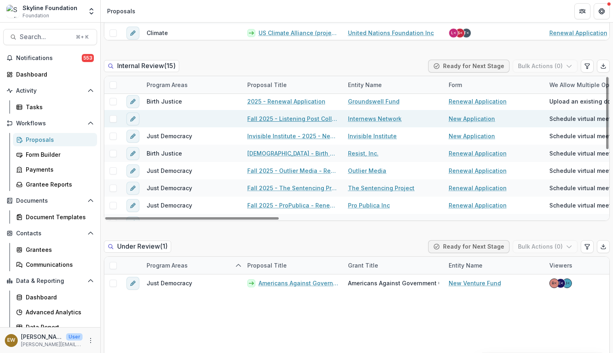
scroll to position [2, 0]
click at [130, 120] on icon "edit" at bounding box center [133, 118] width 6 height 6
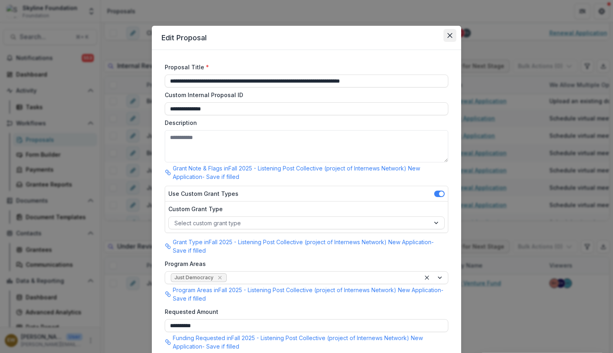
click at [445, 35] on button "Close" at bounding box center [449, 35] width 13 height 13
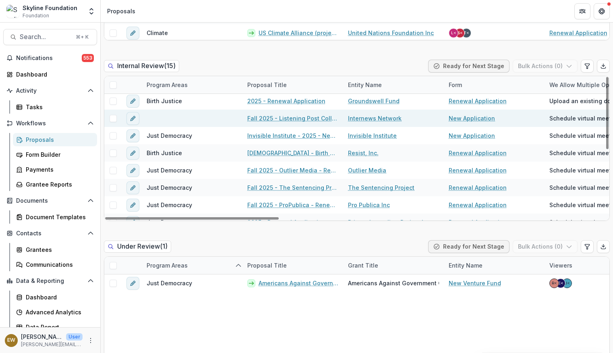
click at [300, 118] on link "Fall 2025 - Listening Post Collective (project of Internews Network) New Applic…" at bounding box center [292, 118] width 91 height 8
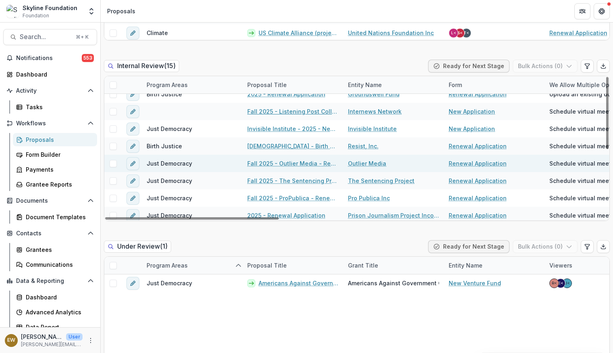
scroll to position [10, 0]
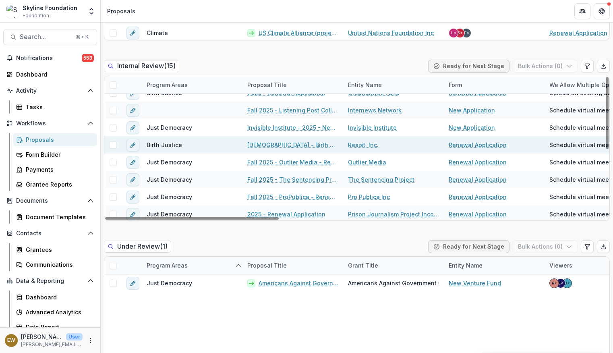
click at [300, 141] on link "2025 - Birth Center Equity - Renewal Application" at bounding box center [292, 144] width 91 height 8
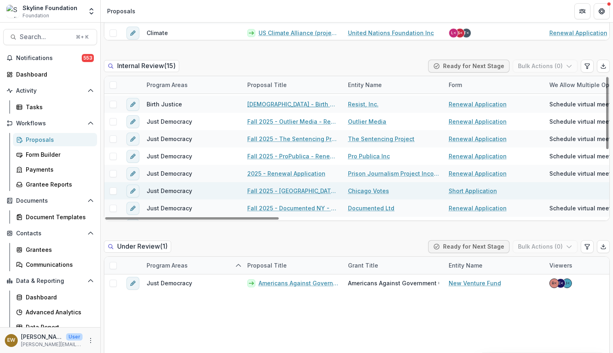
scroll to position [63, 0]
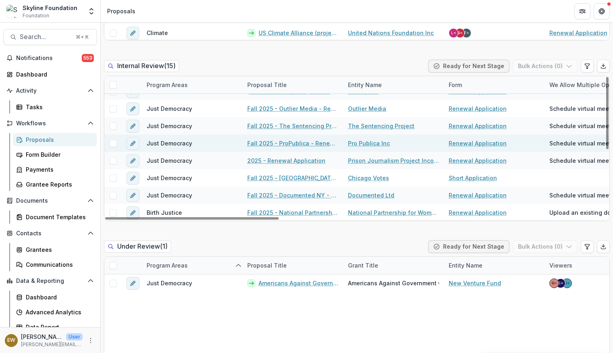
click at [309, 145] on link "Fall 2025 - ProPublica - Renewal Application" at bounding box center [292, 143] width 91 height 8
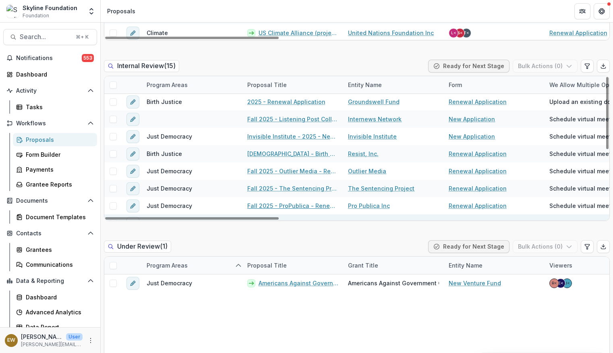
scroll to position [0, 0]
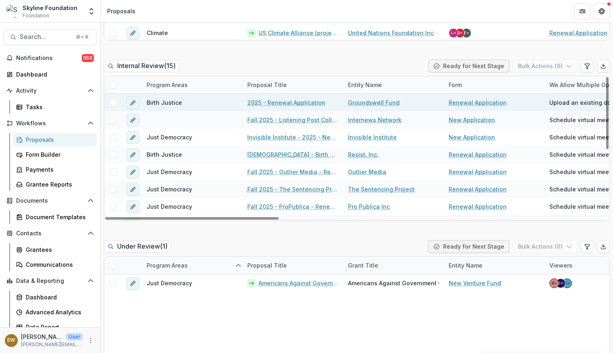
click at [316, 104] on link "2025 - Renewal Application" at bounding box center [286, 102] width 78 height 8
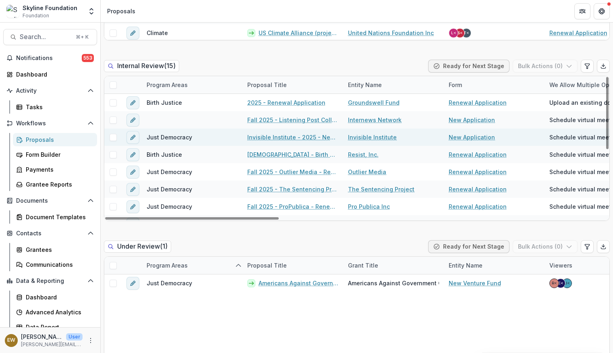
drag, startPoint x: 284, startPoint y: 136, endPoint x: 397, endPoint y: 68, distance: 132.5
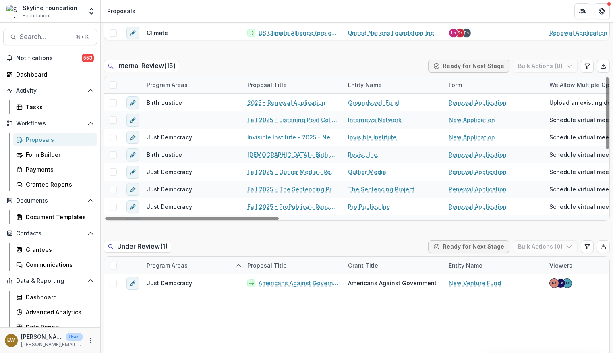
click at [284, 136] on link "Invisible Institute - 2025 - New Application" at bounding box center [292, 137] width 91 height 8
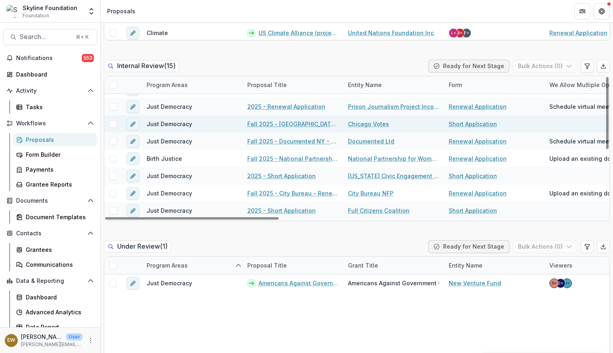
scroll to position [130, 0]
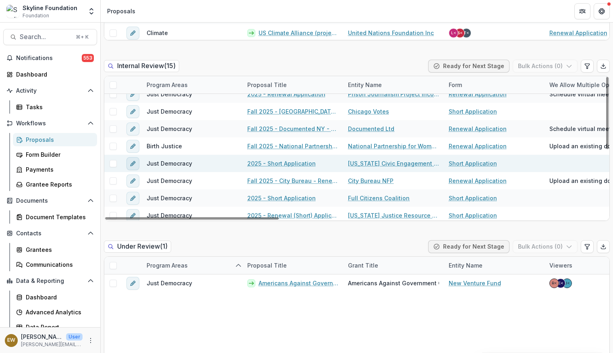
click at [134, 165] on icon "edit" at bounding box center [133, 163] width 6 height 6
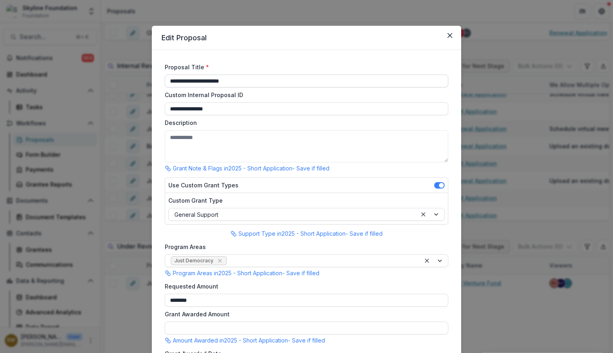
click at [235, 81] on input "**********" at bounding box center [306, 80] width 283 height 13
click at [450, 36] on icon "Close" at bounding box center [449, 35] width 5 height 5
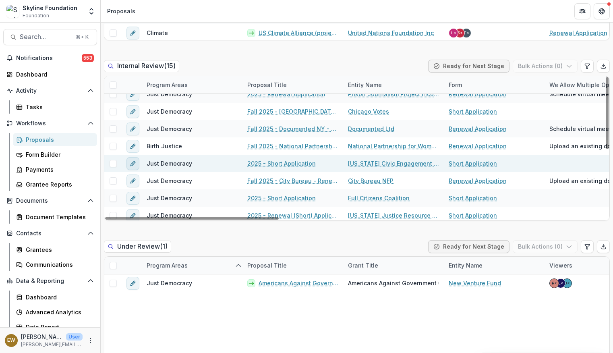
click at [131, 163] on icon "edit" at bounding box center [133, 163] width 6 height 6
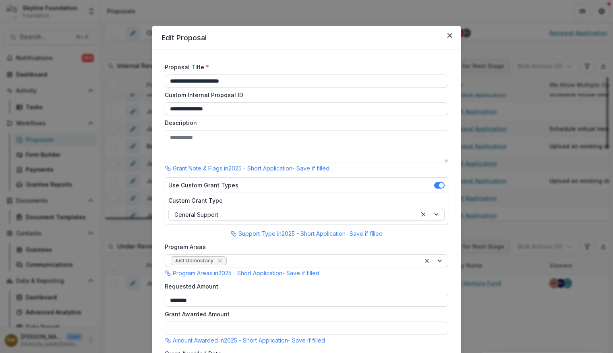
click at [188, 83] on input "**********" at bounding box center [306, 80] width 283 height 13
click at [229, 80] on input "**********" at bounding box center [306, 80] width 283 height 13
drag, startPoint x: 229, startPoint y: 81, endPoint x: 213, endPoint y: 83, distance: 16.2
click at [213, 83] on input "**********" at bounding box center [306, 80] width 283 height 13
click at [281, 79] on input "**********" at bounding box center [306, 80] width 283 height 13
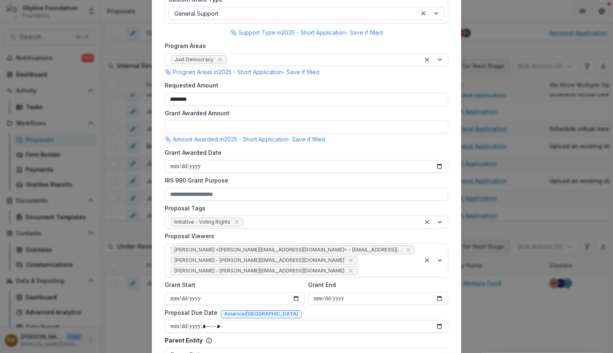
scroll to position [0, 0]
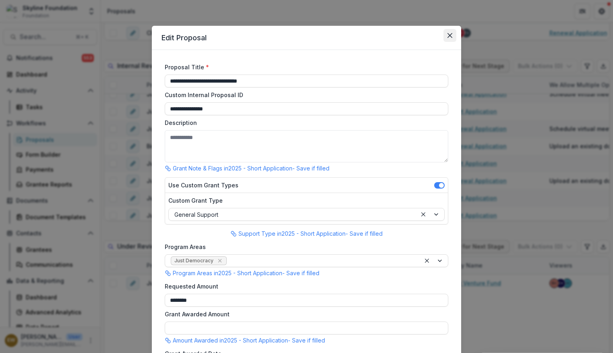
type input "**********"
click at [447, 35] on icon "Close" at bounding box center [449, 35] width 5 height 5
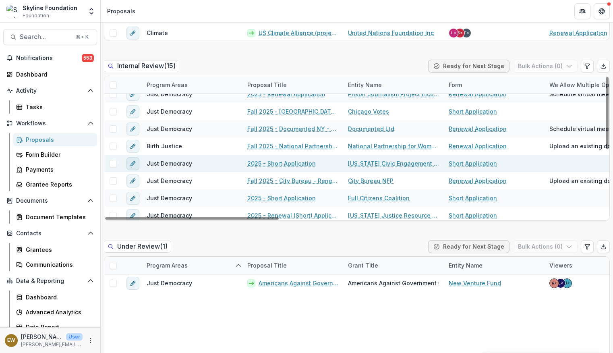
click at [134, 165] on icon "edit" at bounding box center [133, 163] width 6 height 6
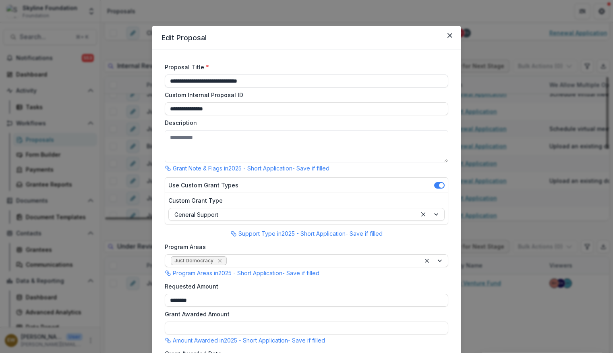
click at [169, 82] on input "**********" at bounding box center [306, 80] width 283 height 13
click at [287, 74] on input "**********" at bounding box center [306, 80] width 283 height 13
click at [285, 79] on input "**********" at bounding box center [306, 80] width 283 height 13
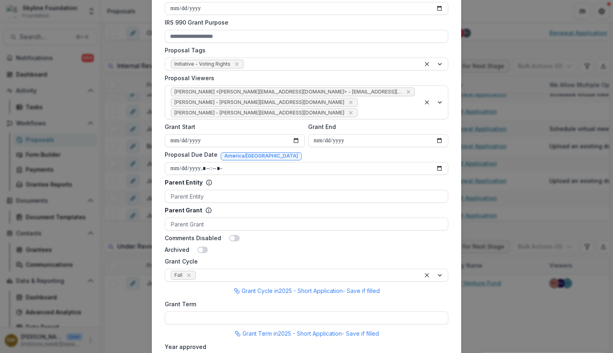
scroll to position [536, 0]
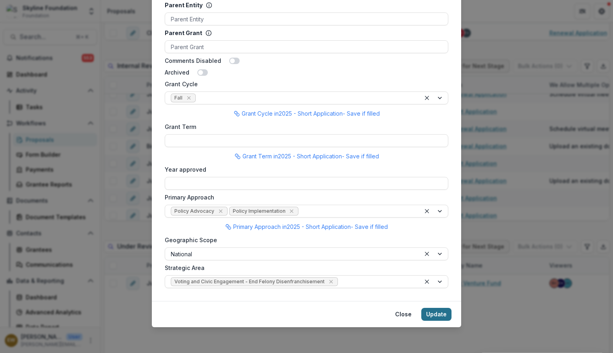
type input "**********"
click at [442, 311] on button "Update" at bounding box center [436, 314] width 30 height 13
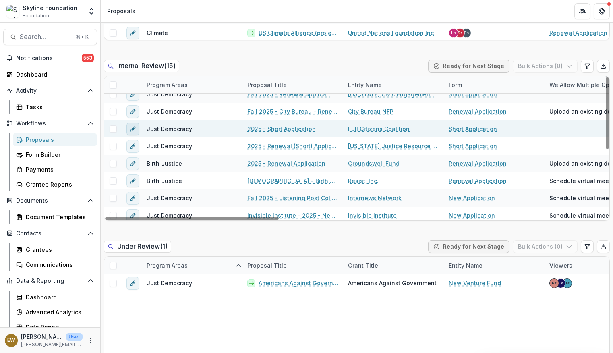
click at [134, 128] on icon "edit" at bounding box center [133, 129] width 6 height 6
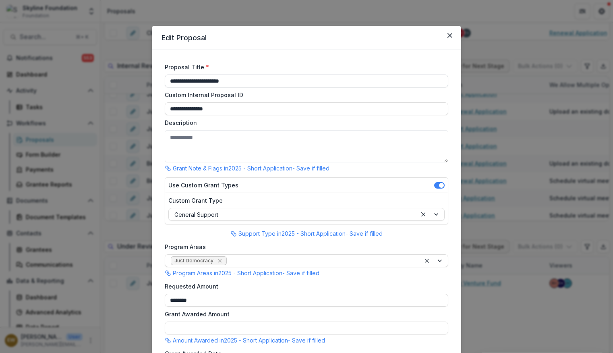
click at [169, 81] on input "**********" at bounding box center [306, 80] width 283 height 13
click at [255, 81] on input "**********" at bounding box center [306, 80] width 283 height 13
click at [166, 81] on input "**********" at bounding box center [306, 80] width 283 height 13
click at [206, 81] on input "**********" at bounding box center [306, 80] width 283 height 13
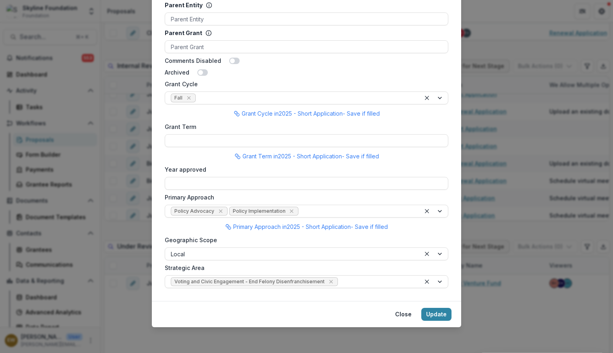
type input "**********"
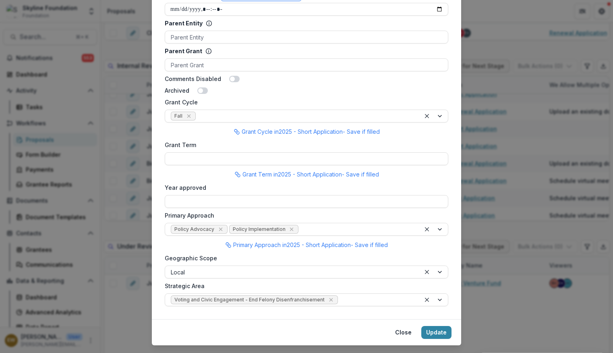
click at [440, 333] on button "Update" at bounding box center [436, 332] width 30 height 13
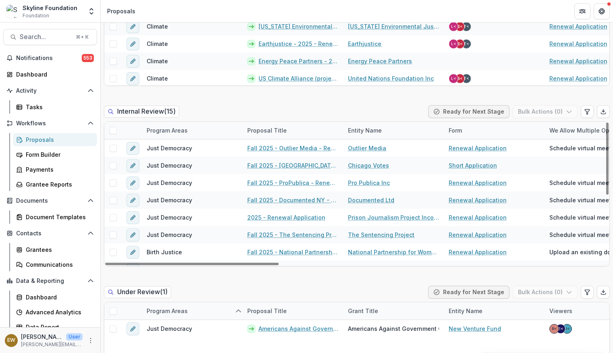
scroll to position [538, 0]
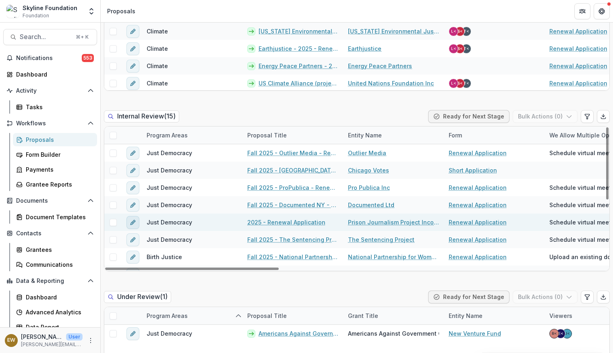
click at [134, 223] on icon "edit" at bounding box center [133, 222] width 6 height 6
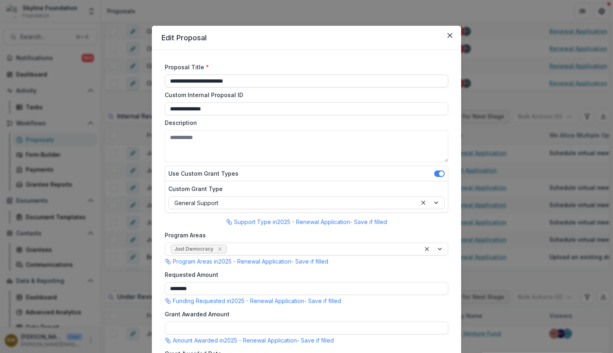
click at [170, 82] on input "**********" at bounding box center [306, 80] width 283 height 13
click at [200, 80] on input "**********" at bounding box center [306, 80] width 283 height 13
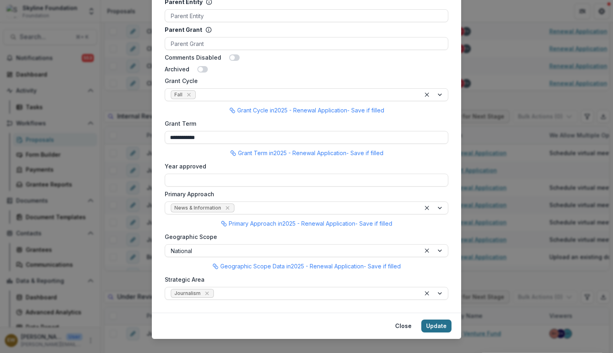
scroll to position [560, 0]
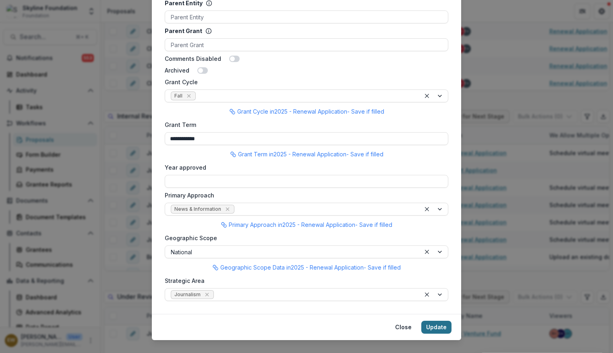
type input "**********"
click at [429, 331] on button "Update" at bounding box center [436, 326] width 30 height 13
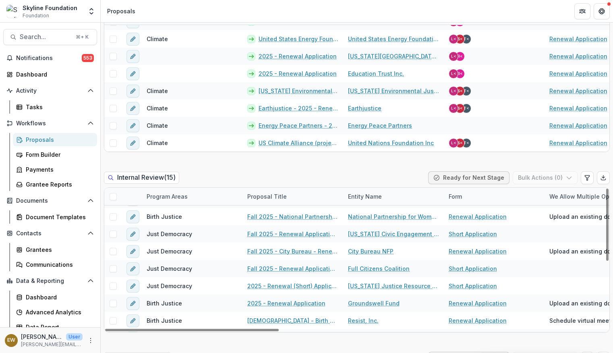
scroll to position [107, 0]
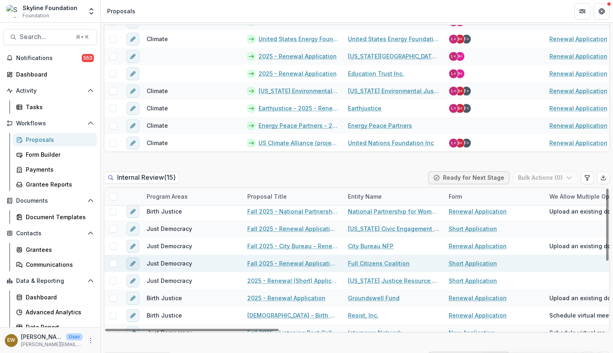
click at [133, 265] on icon "edit" at bounding box center [133, 263] width 6 height 6
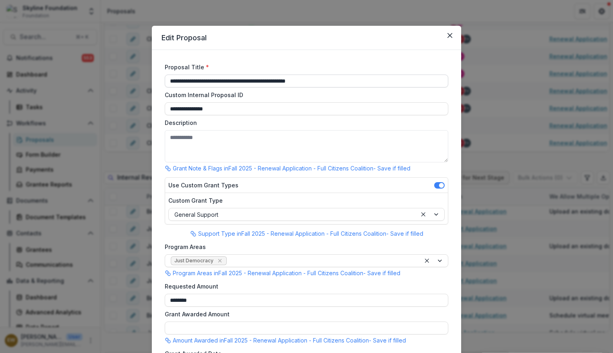
drag, startPoint x: 314, startPoint y: 82, endPoint x: 259, endPoint y: 83, distance: 55.2
click at [259, 83] on input "**********" at bounding box center [306, 80] width 283 height 13
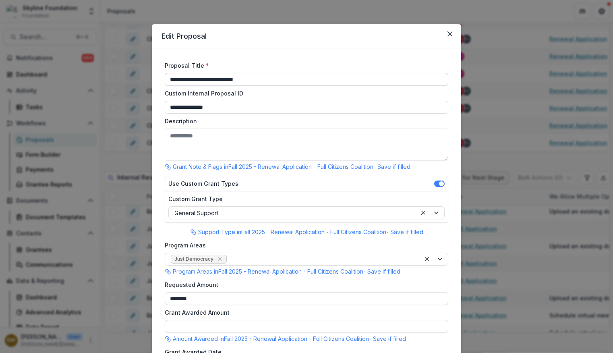
click at [199, 82] on input "**********" at bounding box center [306, 79] width 283 height 13
paste input "**********"
click at [256, 81] on input "**********" at bounding box center [306, 79] width 283 height 13
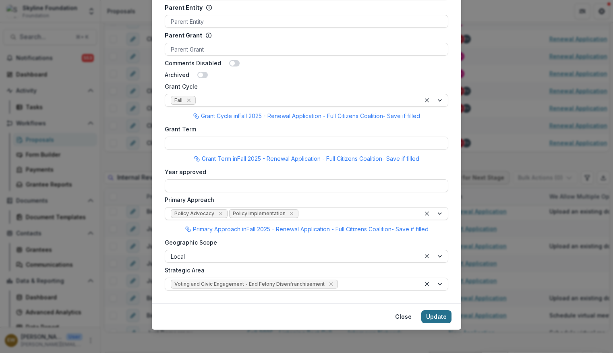
type input "**********"
click at [437, 317] on button "Update" at bounding box center [436, 317] width 30 height 13
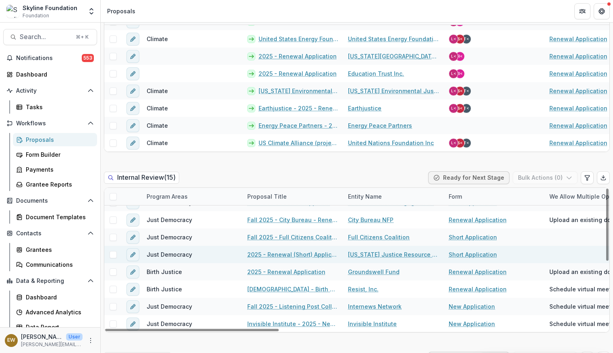
scroll to position [133, 0]
click at [130, 255] on icon "edit" at bounding box center [133, 254] width 6 height 6
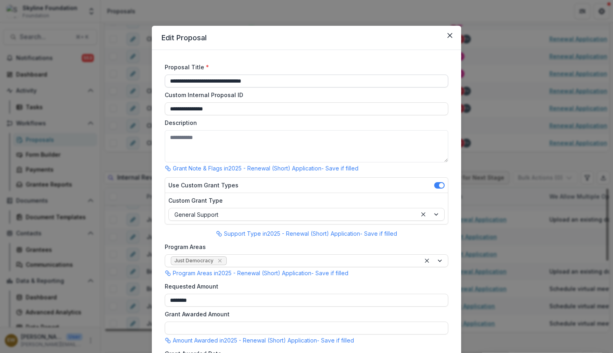
click at [272, 82] on input "**********" at bounding box center [306, 80] width 283 height 13
click at [187, 82] on input "**********" at bounding box center [306, 80] width 283 height 13
click at [322, 82] on input "**********" at bounding box center [306, 80] width 283 height 13
drag, startPoint x: 324, startPoint y: 82, endPoint x: 309, endPoint y: 83, distance: 15.8
click at [310, 82] on input "**********" at bounding box center [306, 80] width 283 height 13
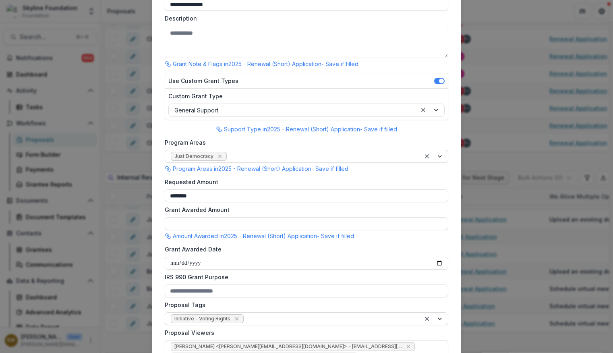
scroll to position [536, 0]
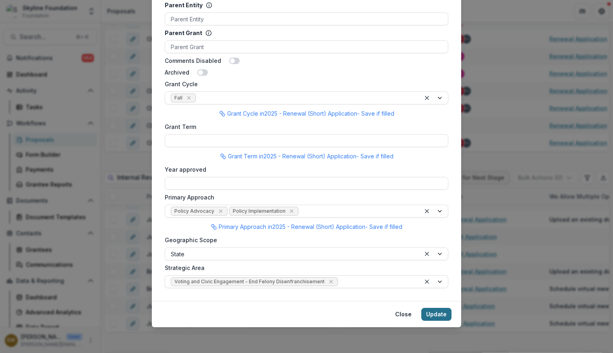
type input "**********"
click at [432, 312] on button "Update" at bounding box center [436, 314] width 30 height 13
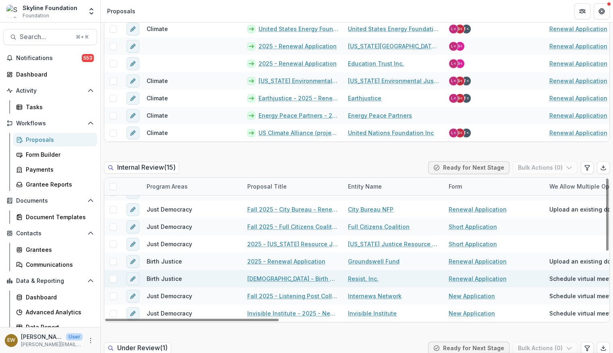
scroll to position [487, 0]
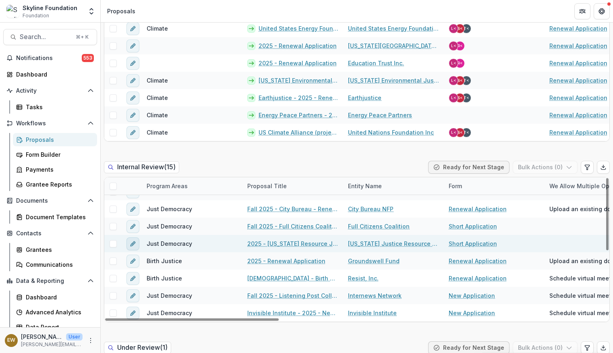
click at [133, 244] on icon "edit" at bounding box center [133, 243] width 6 height 6
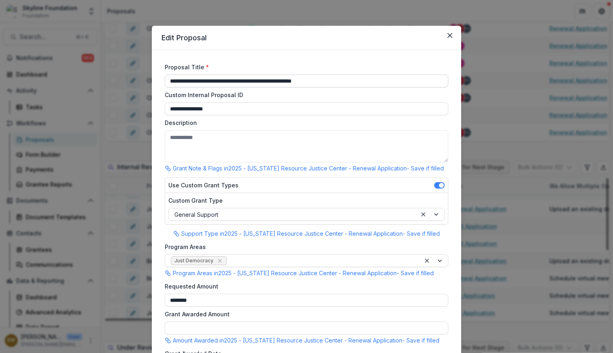
click at [166, 82] on input "**********" at bounding box center [306, 80] width 283 height 13
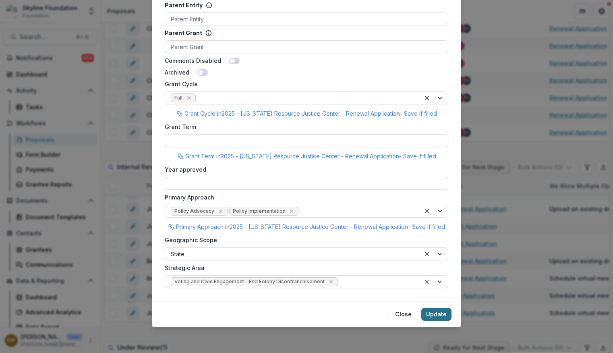
type input "**********"
click at [424, 313] on button "Update" at bounding box center [436, 314] width 30 height 13
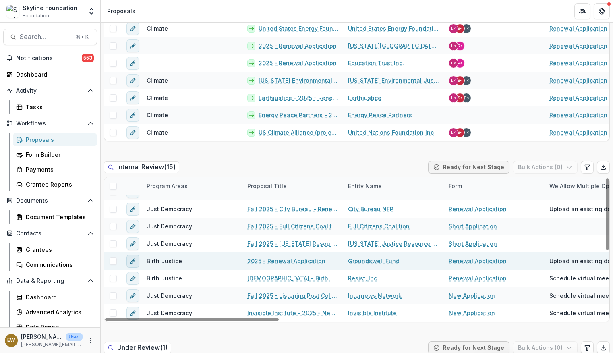
click at [131, 259] on icon "edit" at bounding box center [133, 261] width 6 height 6
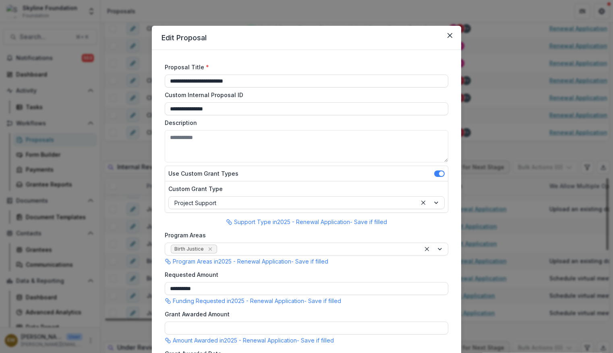
click at [132, 157] on div "**********" at bounding box center [306, 176] width 613 height 353
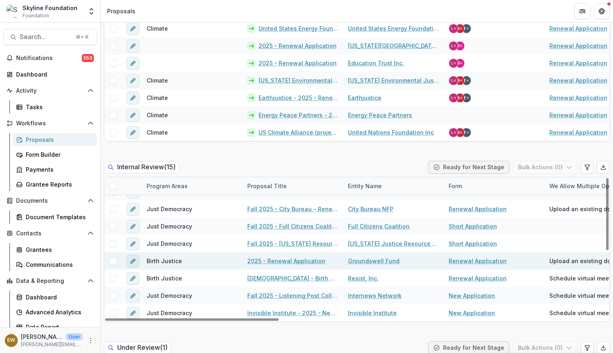
click at [131, 261] on icon "edit" at bounding box center [133, 261] width 6 height 6
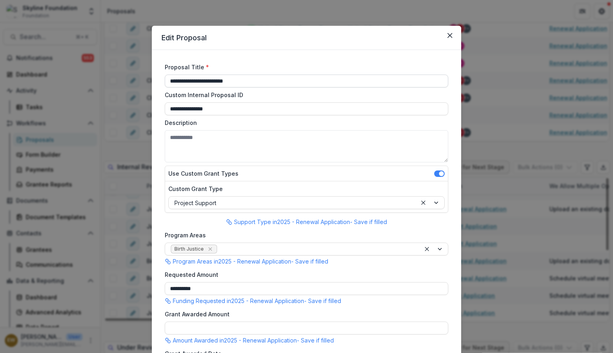
click at [168, 81] on input "**********" at bounding box center [306, 80] width 283 height 13
click at [198, 83] on input "**********" at bounding box center [306, 80] width 283 height 13
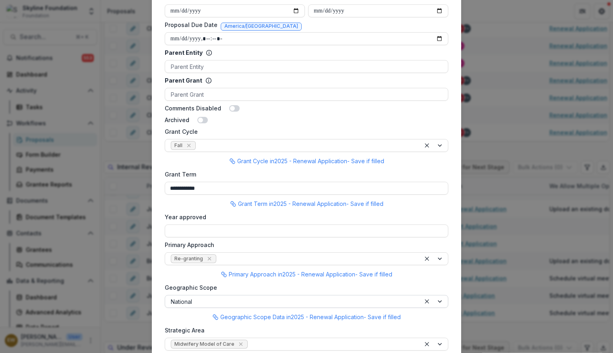
scroll to position [551, 0]
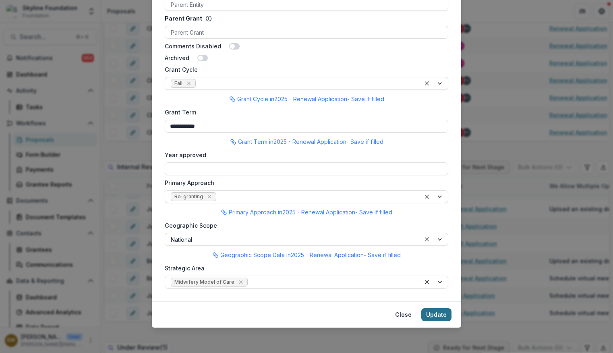
type input "**********"
click at [433, 319] on button "Update" at bounding box center [436, 314] width 30 height 13
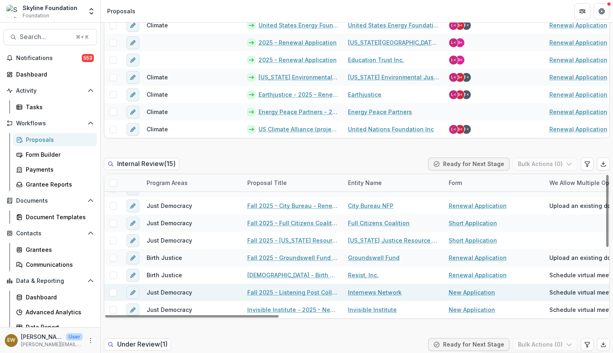
scroll to position [535, 0]
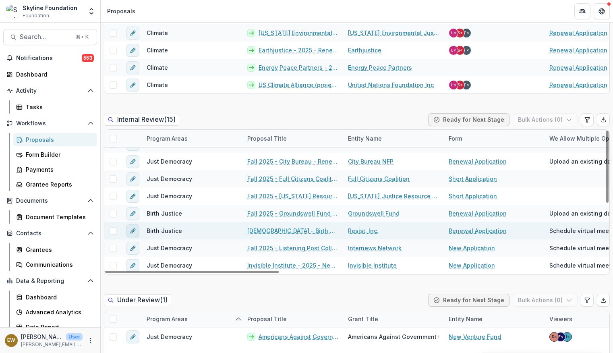
click at [134, 231] on icon "edit" at bounding box center [133, 230] width 6 height 6
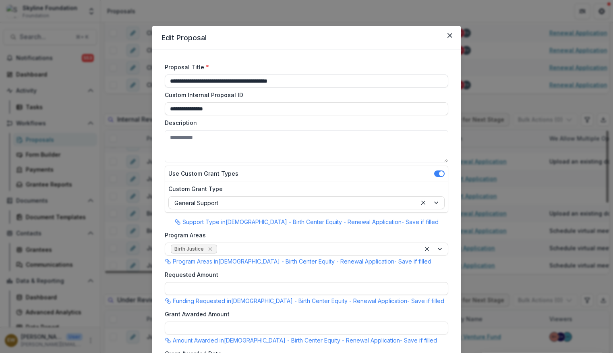
type input "********"
click at [170, 79] on input "**********" at bounding box center [306, 80] width 283 height 13
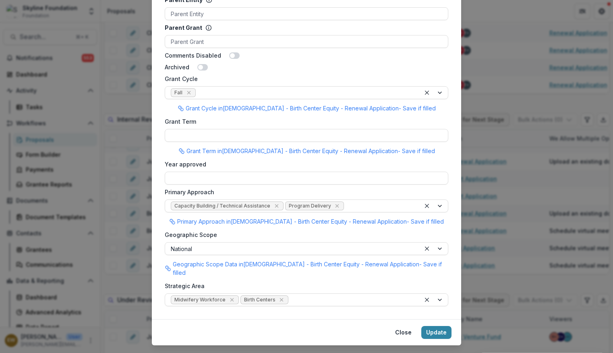
scroll to position [562, 0]
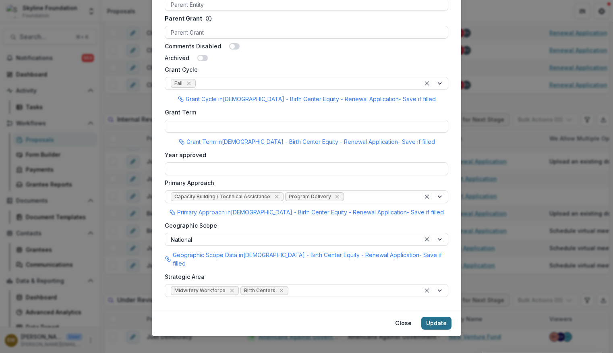
type input "**********"
click at [437, 319] on button "Update" at bounding box center [436, 322] width 30 height 13
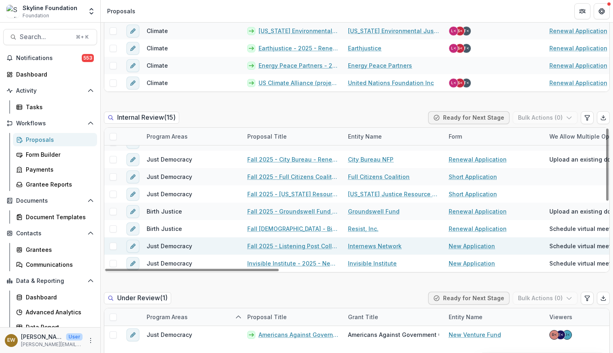
scroll to position [546, 0]
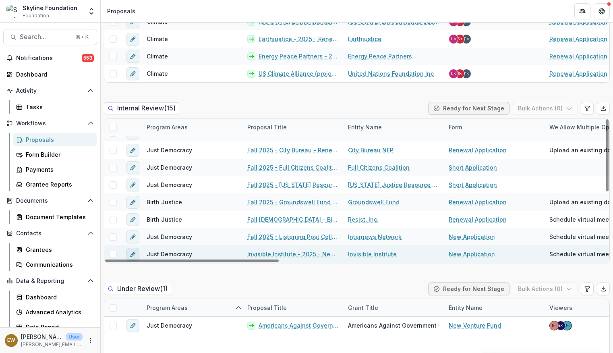
click at [133, 252] on icon "edit" at bounding box center [133, 254] width 6 height 6
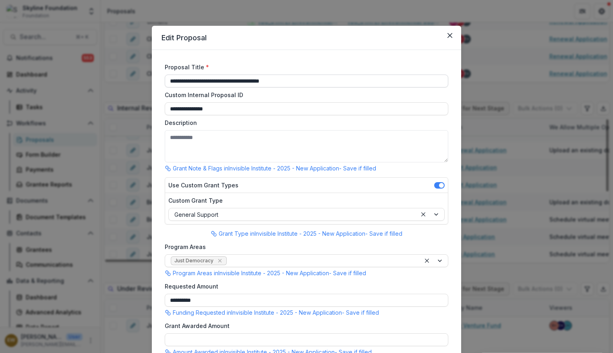
click at [165, 78] on input "**********" at bounding box center [306, 80] width 283 height 13
drag, startPoint x: 268, startPoint y: 82, endPoint x: 246, endPoint y: 82, distance: 22.5
click at [246, 82] on input "**********" at bounding box center [306, 80] width 283 height 13
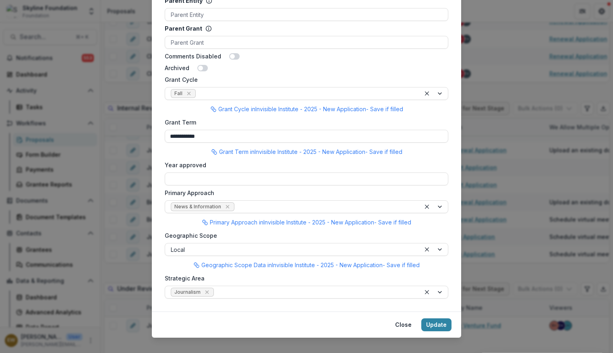
scroll to position [576, 0]
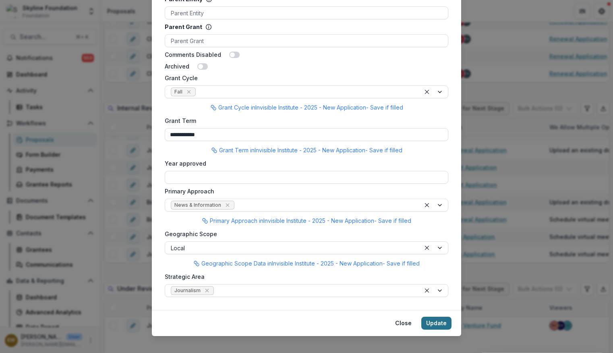
type input "**********"
click at [441, 324] on button "Update" at bounding box center [436, 322] width 30 height 13
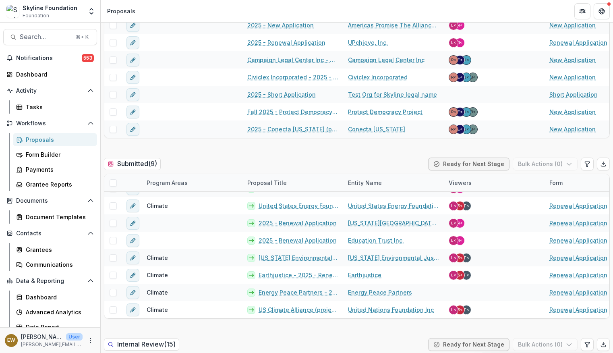
scroll to position [0, 0]
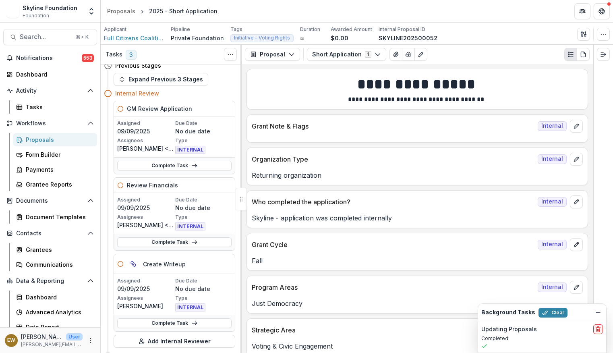
scroll to position [8, 0]
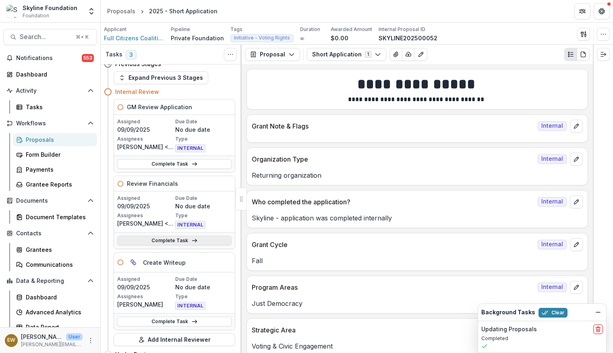
click at [186, 237] on link "Complete Task" at bounding box center [174, 240] width 114 height 10
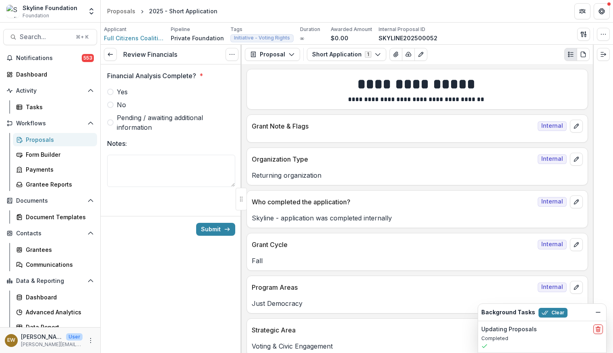
click at [120, 90] on span "Yes" at bounding box center [122, 92] width 11 height 10
click at [215, 227] on button "Submit" at bounding box center [215, 229] width 39 height 13
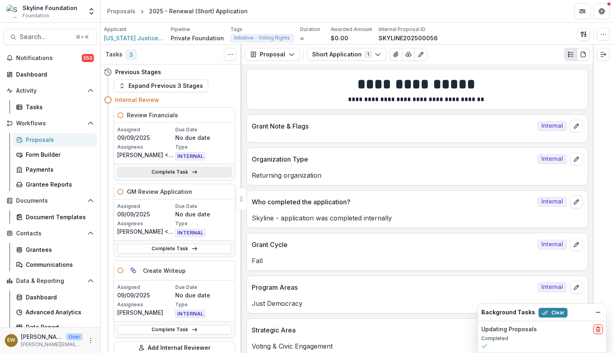
click at [173, 176] on link "Complete Task" at bounding box center [174, 172] width 114 height 10
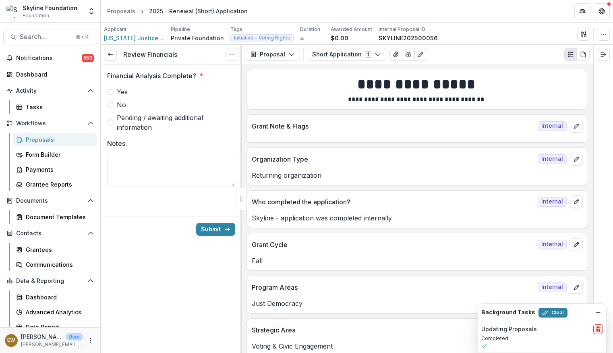
click at [120, 90] on span "Yes" at bounding box center [122, 92] width 11 height 10
click at [211, 231] on button "Submit" at bounding box center [215, 229] width 39 height 13
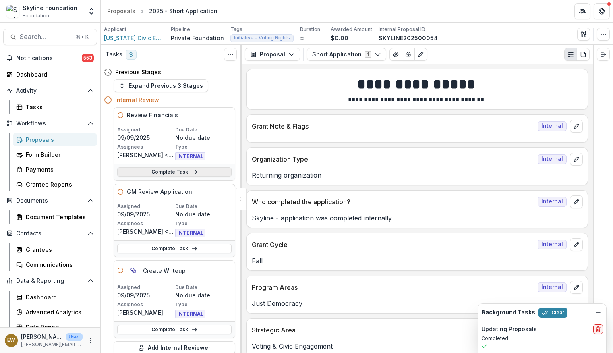
click at [145, 175] on link "Complete Task" at bounding box center [174, 172] width 114 height 10
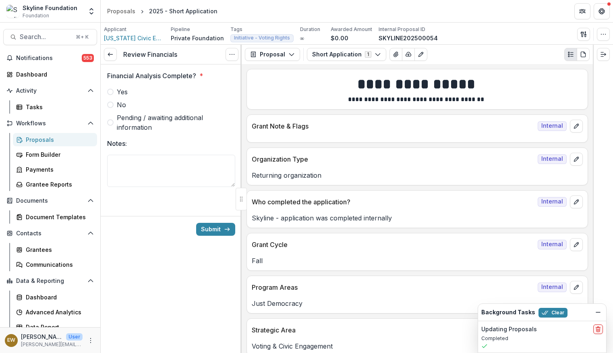
click at [118, 91] on span "Yes" at bounding box center [122, 92] width 11 height 10
click at [218, 229] on button "Submit" at bounding box center [215, 229] width 39 height 13
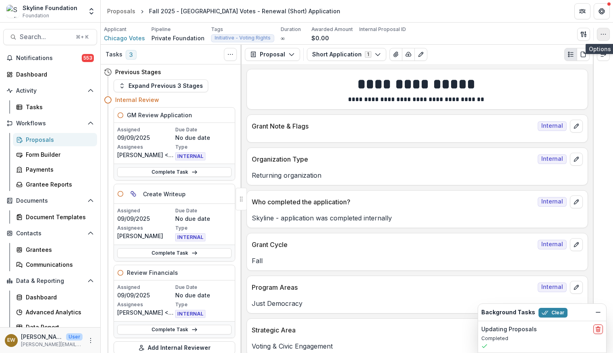
click at [601, 32] on icon "button" at bounding box center [603, 34] width 6 height 6
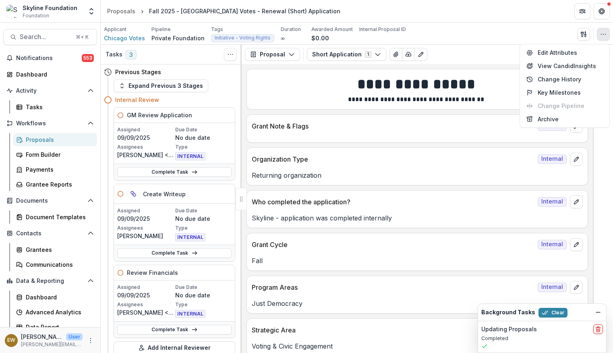
click at [504, 32] on div "Applicant Chicago Votes Pipeline Private Foundation Tags Initiative - Voting Ri…" at bounding box center [357, 34] width 506 height 17
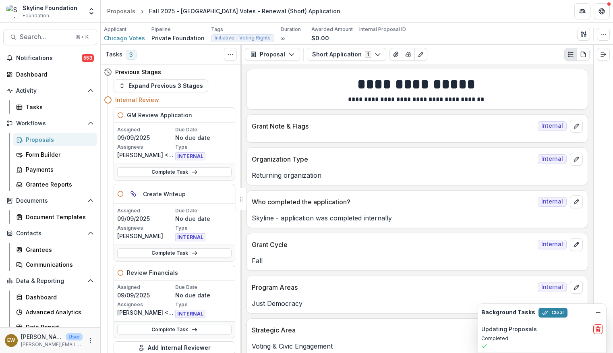
click at [511, 30] on div "Applicant Chicago Votes Pipeline Private Foundation Tags Initiative - Voting Ri…" at bounding box center [357, 34] width 506 height 17
click at [601, 35] on icon "button" at bounding box center [603, 34] width 6 height 6
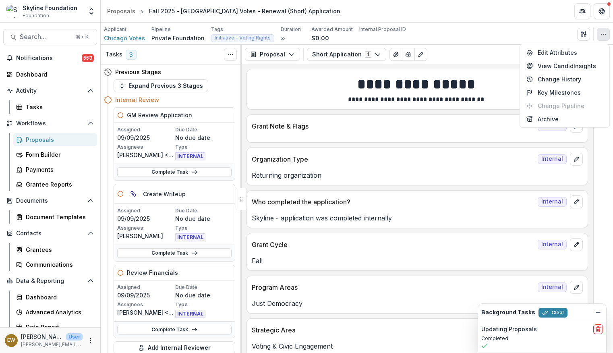
click at [496, 37] on div "Applicant Chicago Votes Pipeline Private Foundation Tags Initiative - Voting Ri…" at bounding box center [357, 34] width 506 height 17
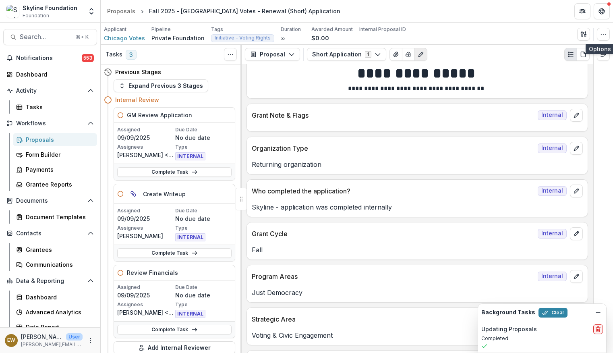
scroll to position [16, 0]
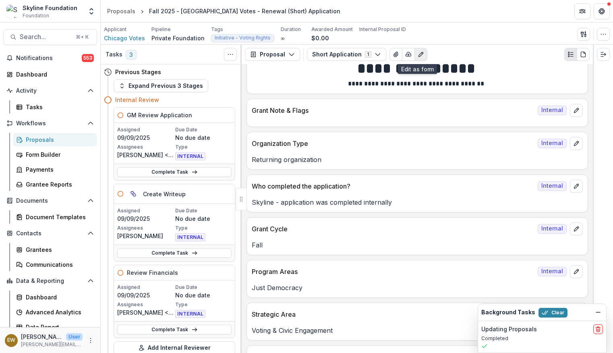
click at [421, 60] on button "Edit as form" at bounding box center [420, 54] width 13 height 13
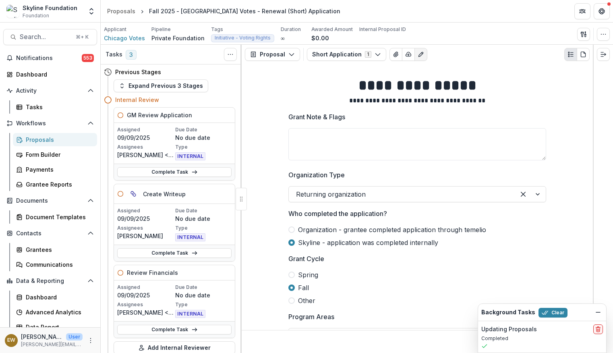
click at [421, 59] on button "Edit as form" at bounding box center [420, 54] width 13 height 13
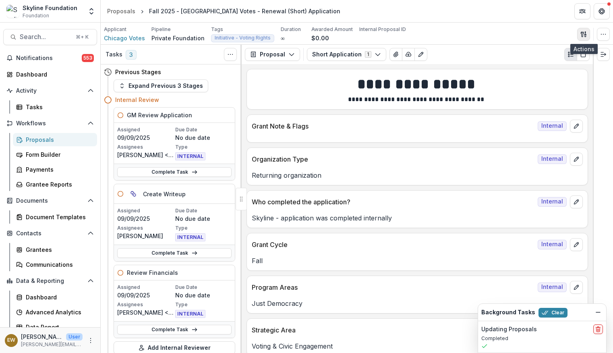
click at [580, 37] on button "button" at bounding box center [583, 34] width 13 height 13
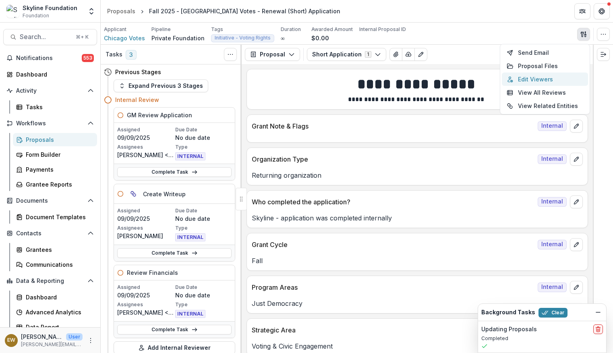
click at [553, 81] on button "Edit Viewers" at bounding box center [545, 78] width 86 height 13
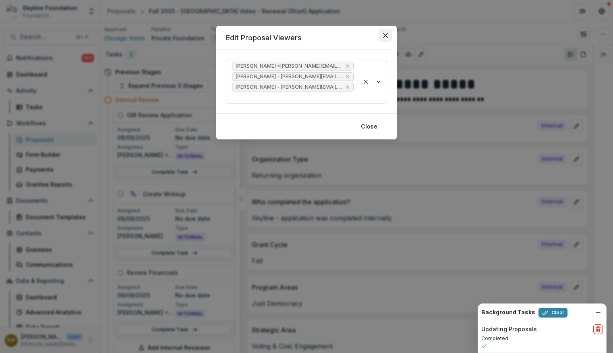
click at [387, 35] on icon "Close" at bounding box center [385, 35] width 5 height 5
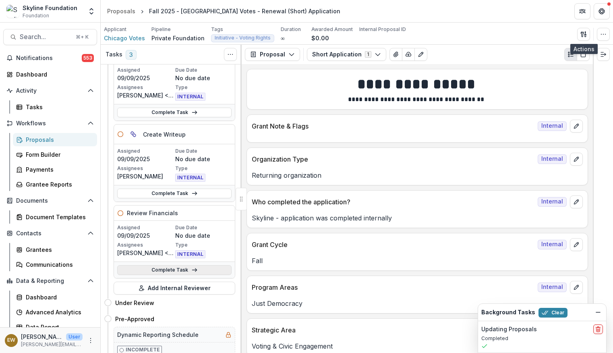
scroll to position [58, 0]
click at [173, 272] on link "Complete Task" at bounding box center [174, 271] width 114 height 10
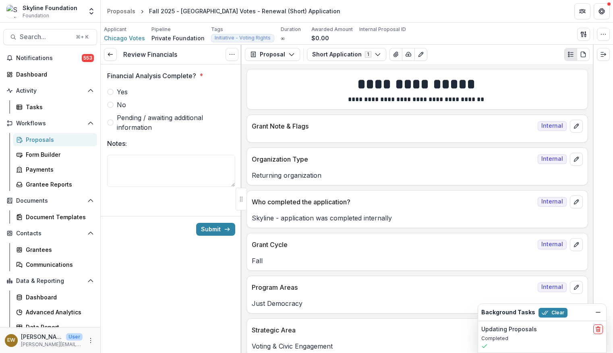
click at [122, 92] on span "Yes" at bounding box center [122, 92] width 11 height 10
click at [213, 222] on div "Submit" at bounding box center [171, 229] width 141 height 26
click at [213, 228] on button "Submit" at bounding box center [215, 229] width 39 height 13
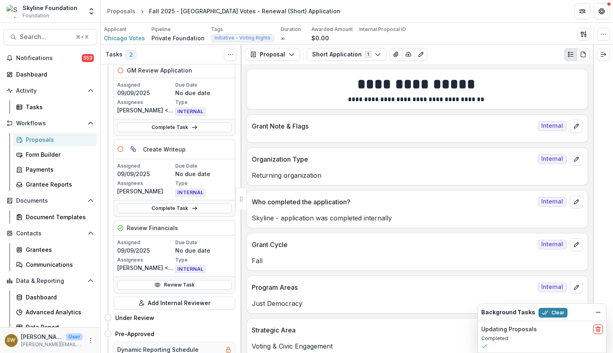
scroll to position [60, 0]
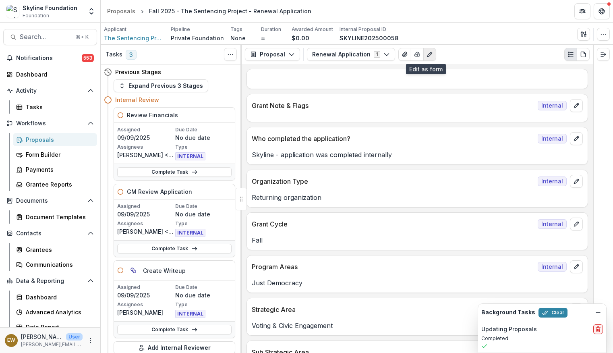
click at [426, 52] on icon "Edit as form" at bounding box center [429, 54] width 6 height 6
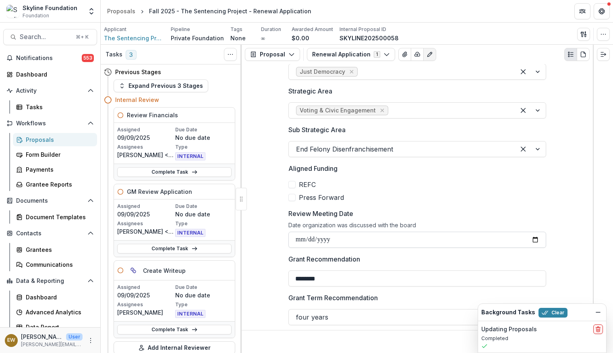
scroll to position [243, 0]
click at [535, 241] on input "**********" at bounding box center [417, 240] width 258 height 16
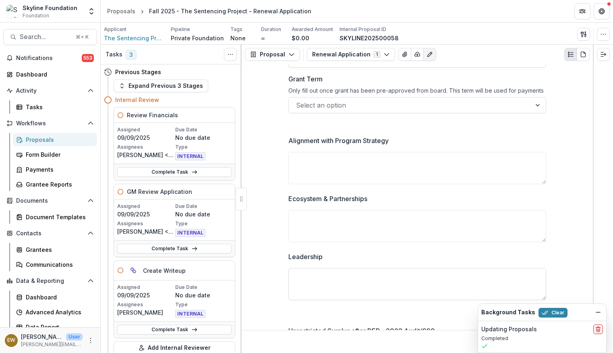
scroll to position [783, 0]
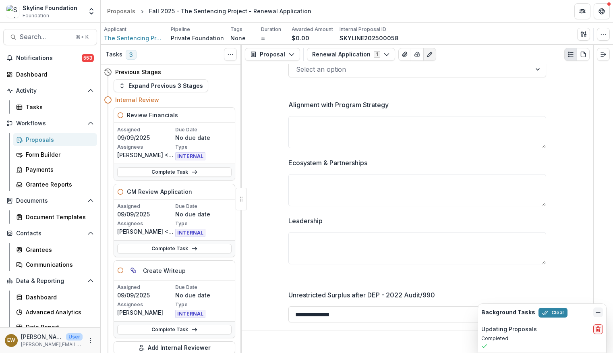
click at [597, 310] on icon "Dismiss" at bounding box center [598, 312] width 6 height 6
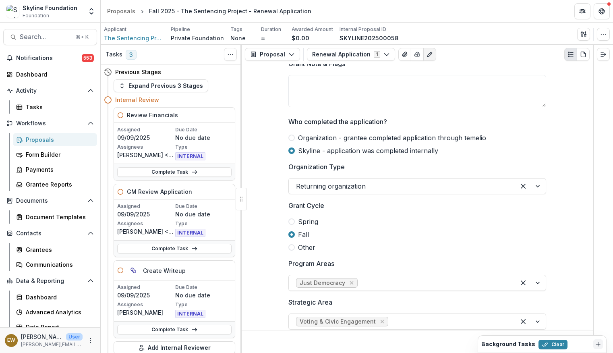
scroll to position [0, 0]
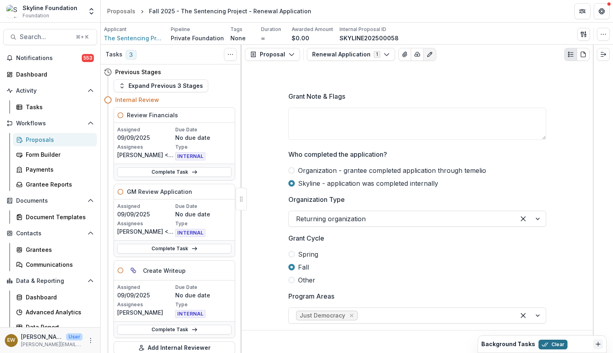
click at [560, 344] on button "Clear" at bounding box center [552, 344] width 29 height 10
click at [571, 340] on button "Save" at bounding box center [576, 341] width 24 height 13
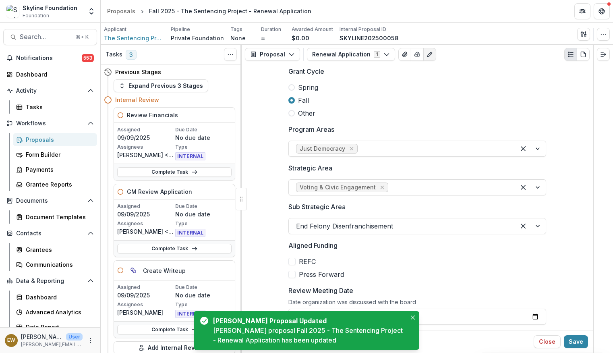
scroll to position [238, 0]
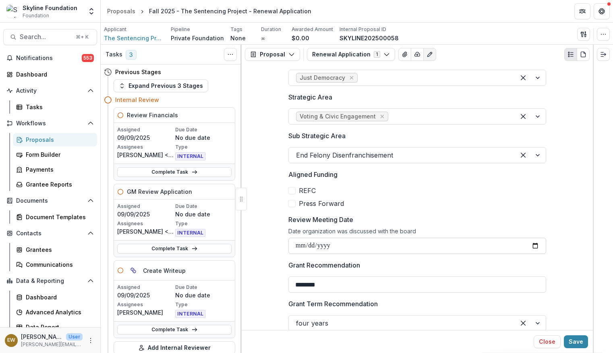
click at [311, 249] on input "**********" at bounding box center [417, 246] width 258 height 16
type input "**********"
click at [572, 339] on button "Save" at bounding box center [576, 341] width 24 height 13
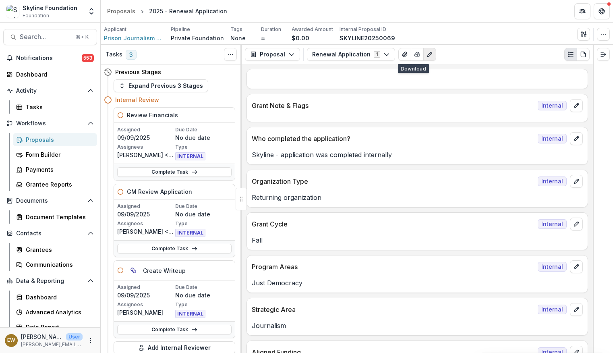
click at [426, 55] on icon "Edit as form" at bounding box center [429, 54] width 6 height 6
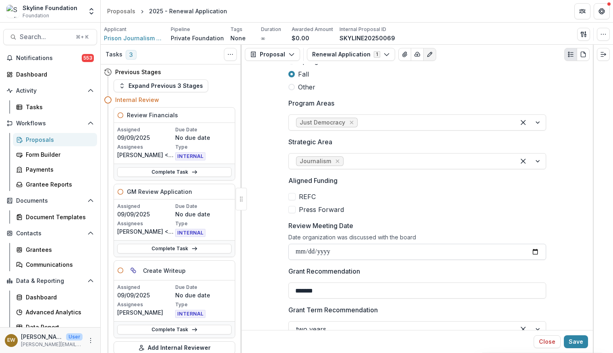
scroll to position [193, 0]
click at [309, 251] on input "**********" at bounding box center [417, 251] width 258 height 16
click at [533, 252] on input "**********" at bounding box center [417, 251] width 258 height 16
type input "**********"
click at [570, 336] on button "Save" at bounding box center [576, 341] width 24 height 13
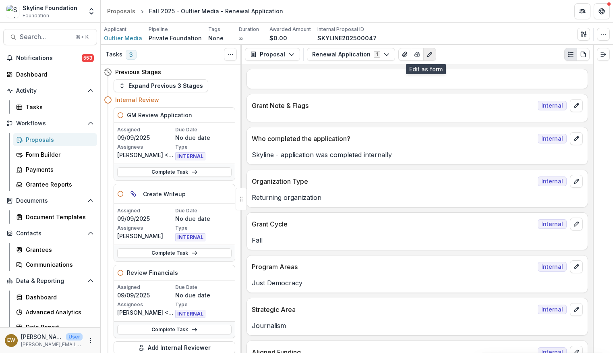
click at [427, 56] on icon "Edit as form" at bounding box center [429, 54] width 6 height 6
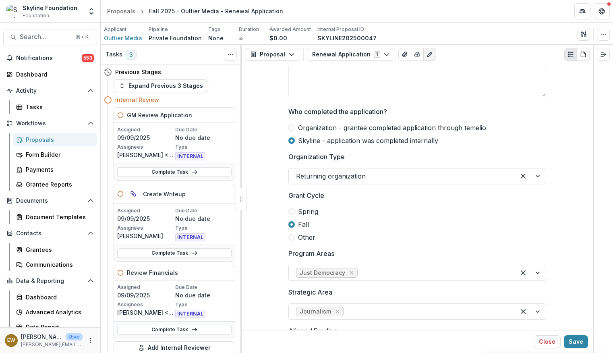
scroll to position [220, 0]
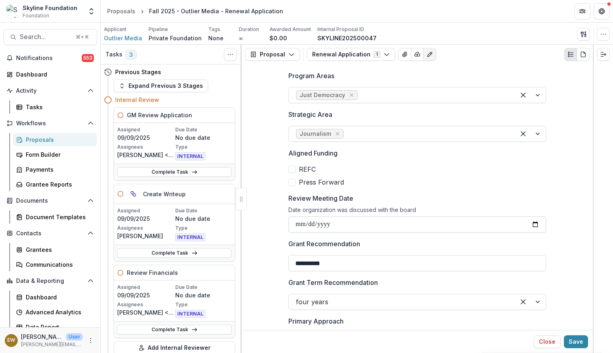
click at [461, 226] on input "**********" at bounding box center [417, 224] width 258 height 16
click at [535, 222] on input "**********" at bounding box center [417, 224] width 258 height 16
type input "**********"
click at [572, 339] on button "Save" at bounding box center [576, 341] width 24 height 13
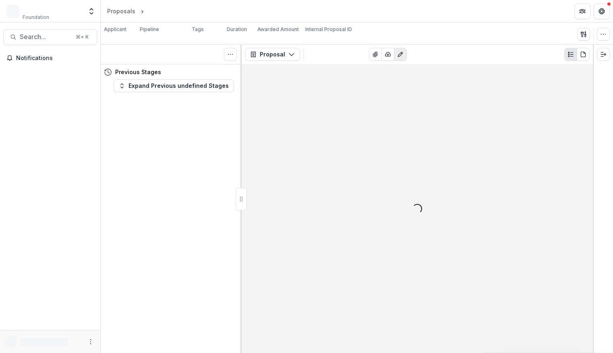
click at [378, 54] on icon "View Attached Files" at bounding box center [375, 54] width 6 height 6
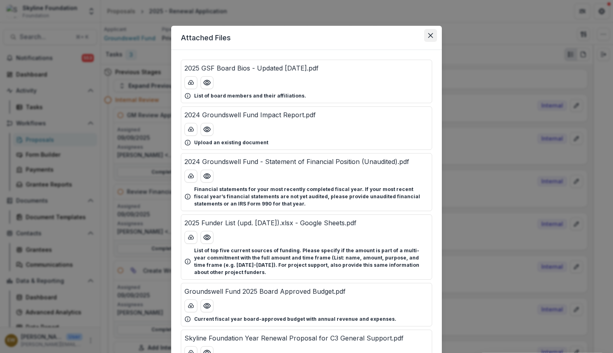
click at [433, 36] on button "Close" at bounding box center [430, 35] width 13 height 13
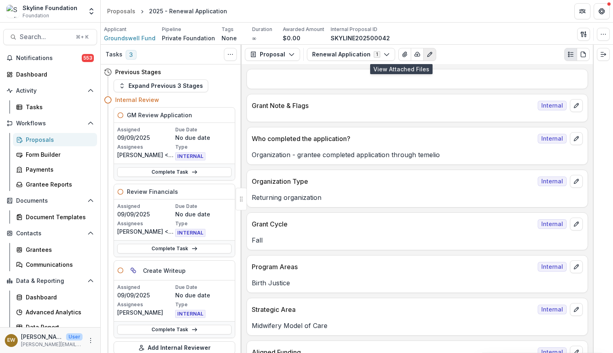
click at [428, 55] on button "Edit as form" at bounding box center [429, 54] width 13 height 13
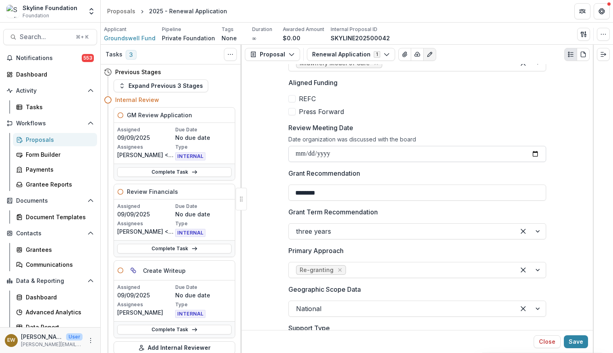
scroll to position [296, 0]
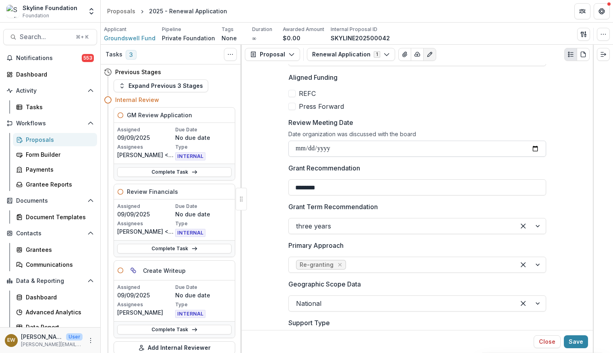
click at [534, 149] on input "Review Meeting Date" at bounding box center [417, 148] width 258 height 16
type input "**********"
click at [582, 338] on button "Save" at bounding box center [576, 341] width 24 height 13
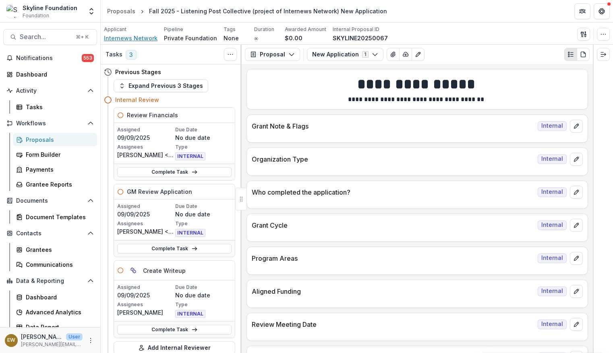
click at [147, 39] on span "Internews Network" at bounding box center [131, 38] width 54 height 8
click at [134, 37] on span "Internews Network" at bounding box center [131, 38] width 54 height 8
click at [233, 48] on button "Toggle View Cancelled Tasks" at bounding box center [230, 54] width 13 height 13
click at [188, 73] on div "Previous Stages" at bounding box center [169, 71] width 131 height 15
click at [107, 98] on icon at bounding box center [108, 100] width 8 height 8
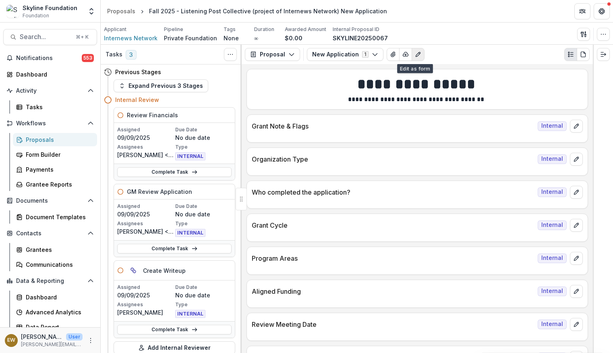
click at [415, 56] on icon "Edit as form" at bounding box center [418, 54] width 6 height 6
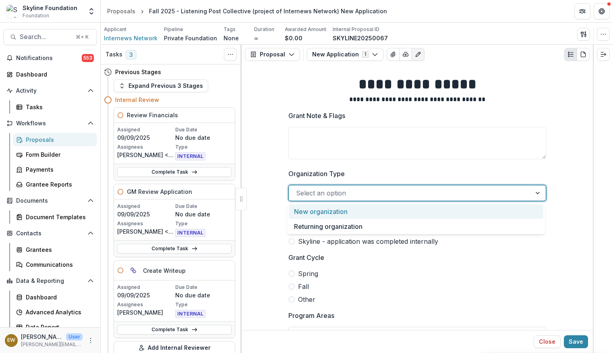
scroll to position [2, 0]
click at [326, 200] on div "Select an option" at bounding box center [417, 192] width 258 height 16
click at [350, 215] on div "New organization" at bounding box center [416, 211] width 254 height 15
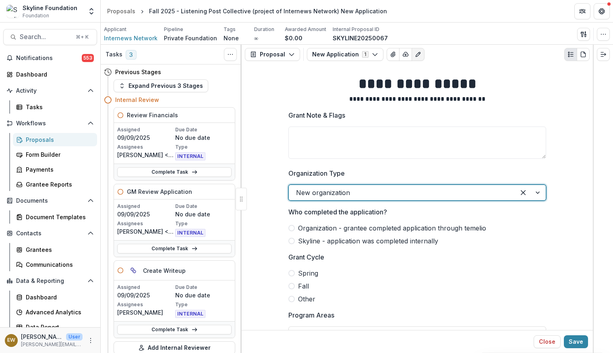
click at [350, 242] on span "Skyline - application was completed internally" at bounding box center [368, 241] width 140 height 10
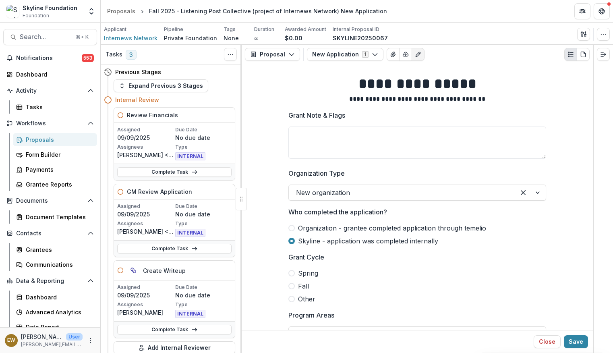
click at [300, 285] on span "Fall" at bounding box center [303, 286] width 11 height 10
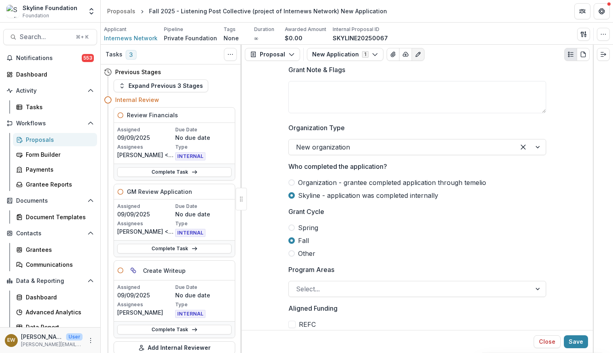
scroll to position [56, 0]
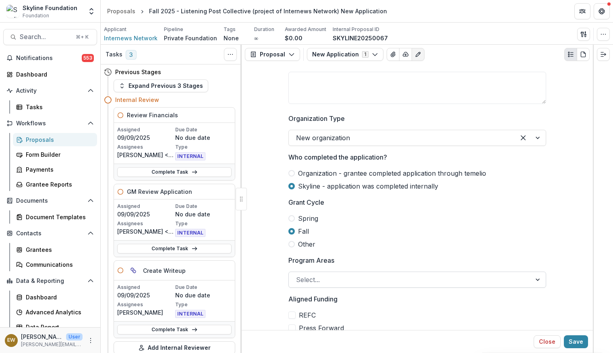
click at [347, 283] on div at bounding box center [410, 279] width 228 height 11
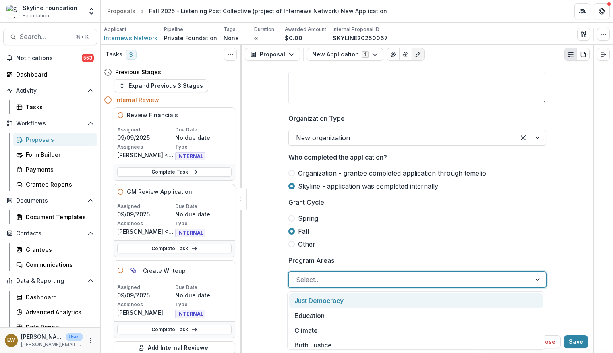
click at [354, 304] on div "Just Democracy" at bounding box center [416, 300] width 254 height 15
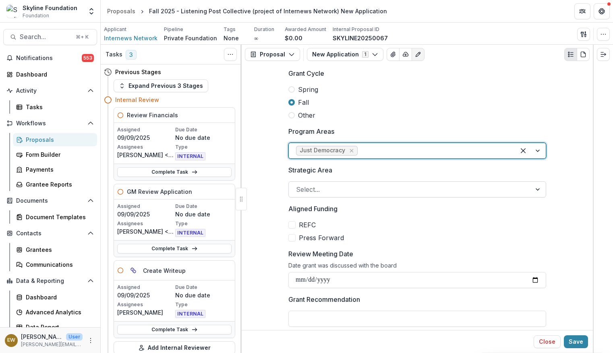
scroll to position [184, 0]
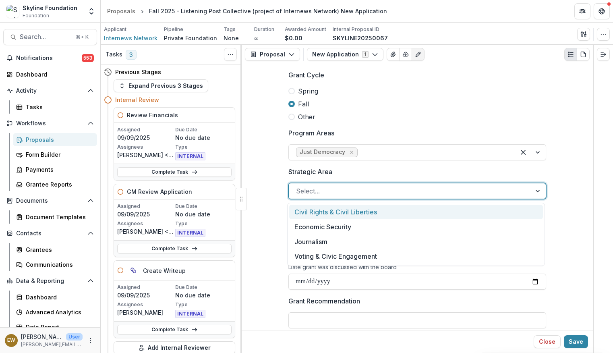
click at [342, 191] on div at bounding box center [410, 190] width 228 height 11
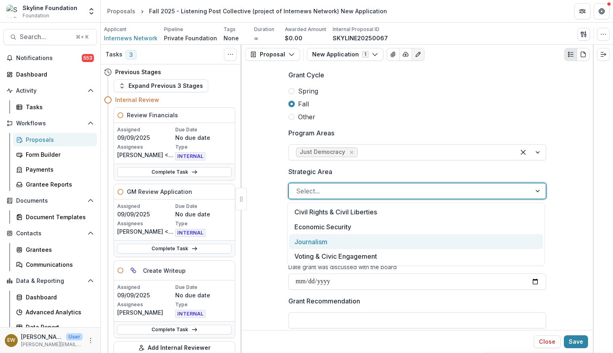
click at [341, 239] on div "Journalism" at bounding box center [416, 241] width 254 height 15
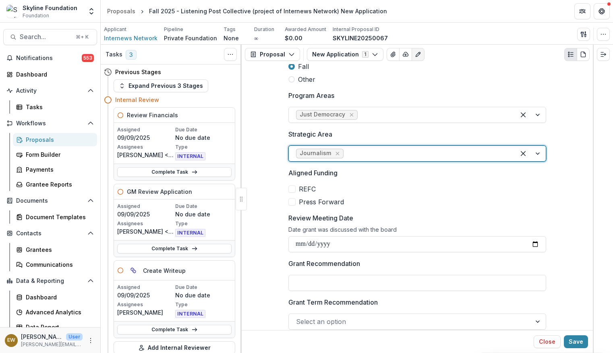
scroll to position [235, 0]
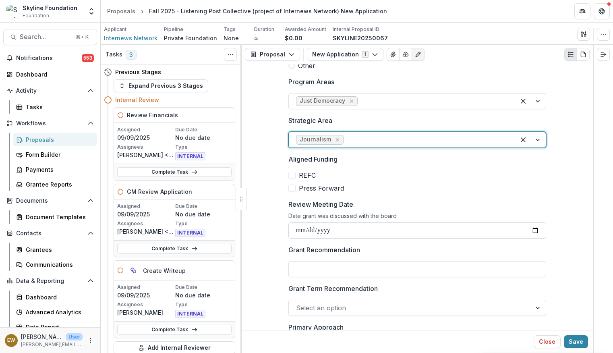
click at [318, 238] on input "Review Meeting Date" at bounding box center [417, 230] width 258 height 16
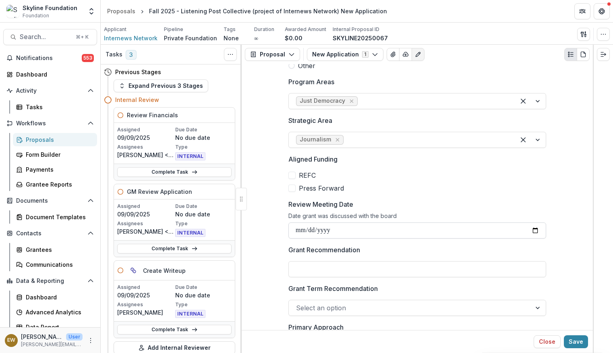
click at [537, 232] on input "Review Meeting Date" at bounding box center [417, 230] width 258 height 16
type input "**********"
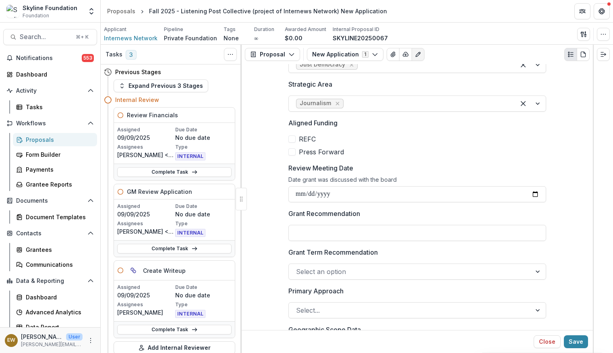
scroll to position [424, 0]
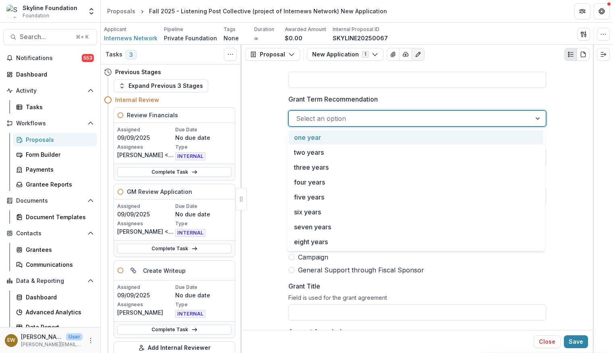
click at [406, 121] on div at bounding box center [410, 118] width 228 height 11
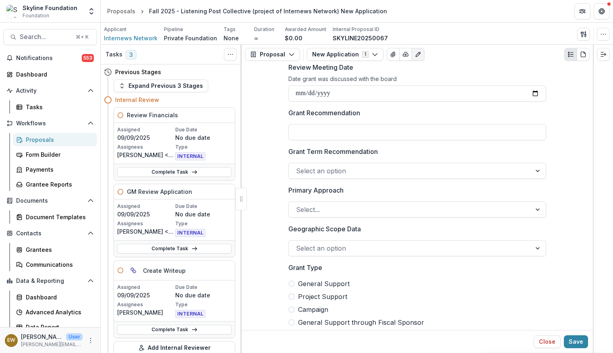
scroll to position [367, 0]
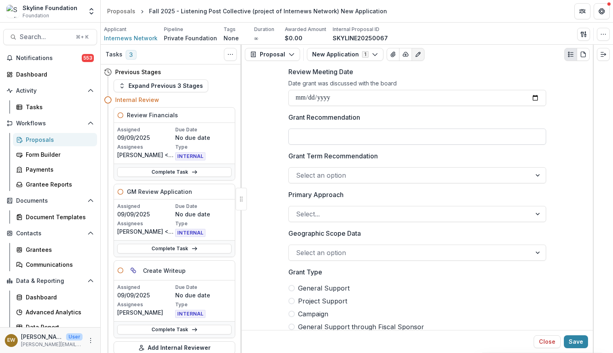
click at [342, 129] on input "Grant Recommendation" at bounding box center [417, 136] width 258 height 16
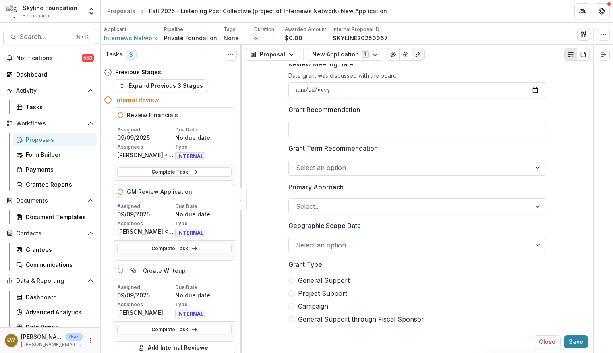
scroll to position [375, 0]
click at [331, 246] on div at bounding box center [410, 244] width 228 height 11
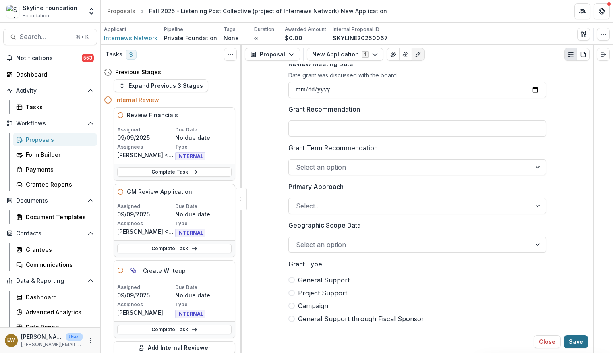
click at [578, 339] on button "Save" at bounding box center [576, 341] width 24 height 13
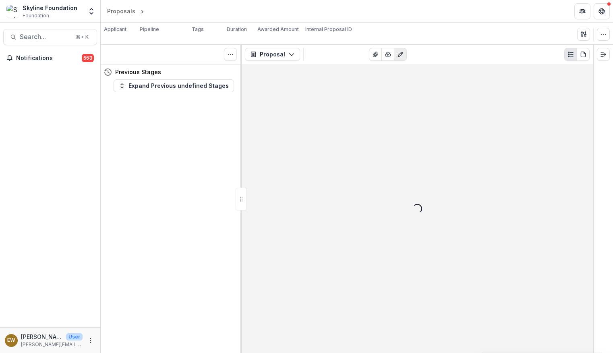
click at [404, 54] on button "Edit as form" at bounding box center [400, 54] width 13 height 13
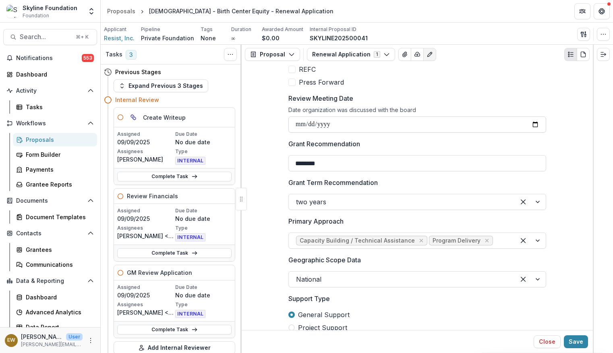
scroll to position [320, 0]
click at [540, 123] on input "Review Meeting Date" at bounding box center [417, 124] width 258 height 16
click at [537, 124] on input "Review Meeting Date" at bounding box center [417, 124] width 258 height 16
type input "**********"
click at [572, 340] on button "Save" at bounding box center [576, 341] width 24 height 13
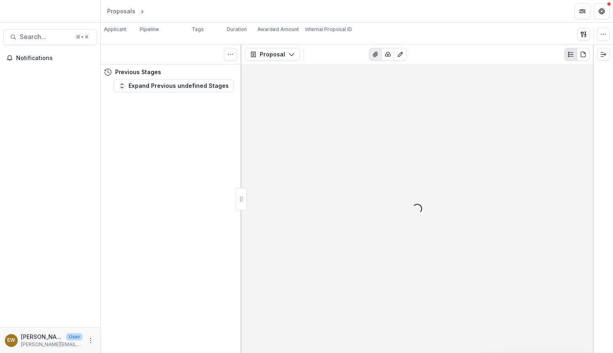
click at [382, 55] on button "View Attached Files" at bounding box center [375, 54] width 13 height 13
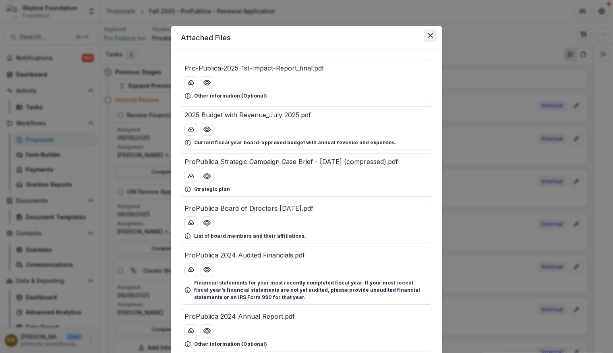
click at [428, 35] on icon "Close" at bounding box center [430, 35] width 5 height 5
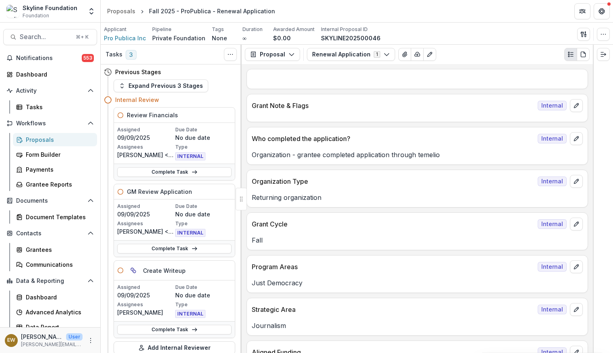
click at [430, 56] on button "Edit as form" at bounding box center [429, 54] width 13 height 13
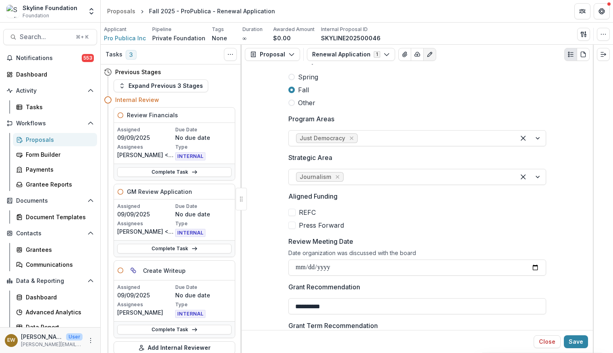
scroll to position [219, 0]
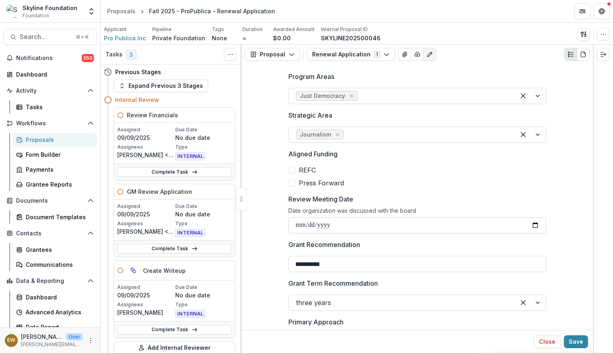
click at [530, 225] on input "**********" at bounding box center [417, 225] width 258 height 16
type input "**********"
click at [580, 336] on button "Save" at bounding box center [576, 341] width 24 height 13
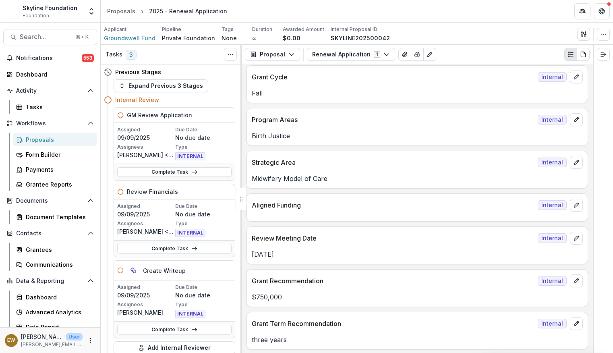
scroll to position [151, 0]
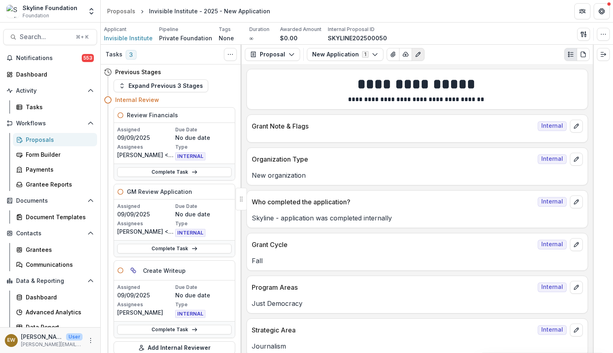
click at [416, 56] on icon "Edit as form" at bounding box center [418, 54] width 6 height 6
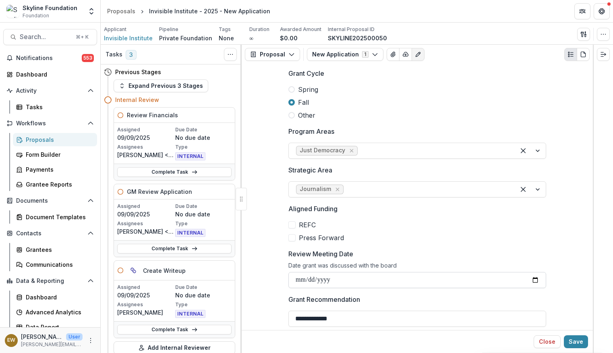
scroll to position [190, 0]
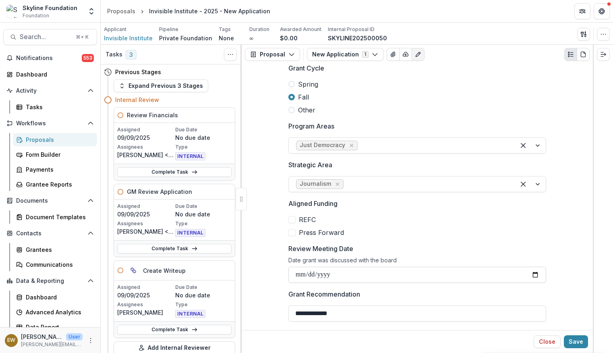
click at [540, 277] on input "Review Meeting Date" at bounding box center [417, 274] width 258 height 16
click at [535, 276] on input "Review Meeting Date" at bounding box center [417, 274] width 258 height 16
type input "**********"
click at [583, 343] on button "Save" at bounding box center [576, 341] width 24 height 13
